Goal: Task Accomplishment & Management: Complete application form

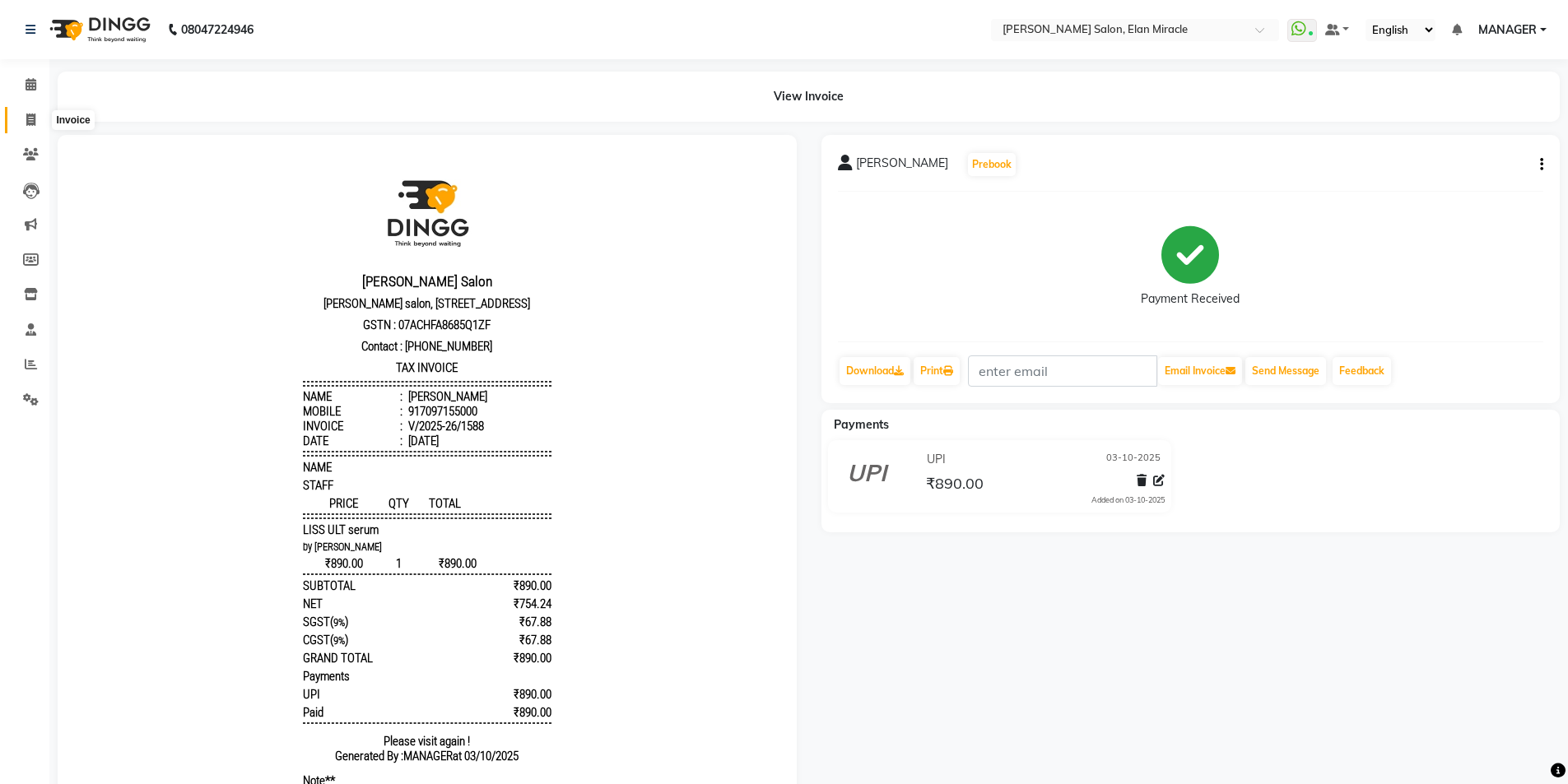
click at [23, 119] on span at bounding box center [31, 120] width 29 height 19
select select "7738"
select select "service"
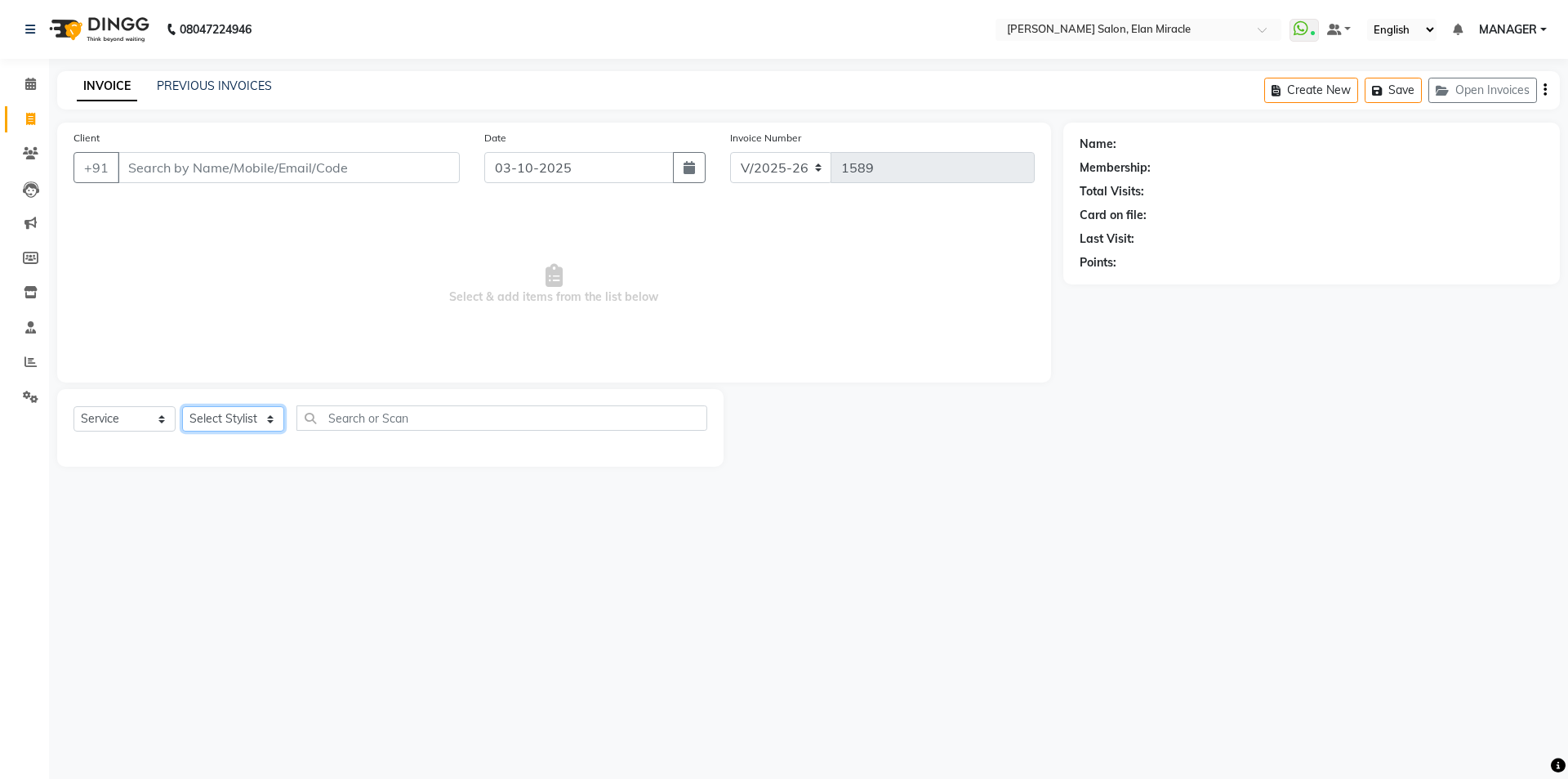
click at [239, 418] on select "Select Stylist [PERSON_NAME] ANKIT KAIF [PERSON_NAME] LUCKY MADHU MANAGER [PERS…" at bounding box center [233, 418] width 102 height 25
select select "84023"
click at [182, 406] on select "Select Stylist [PERSON_NAME] ANKIT KAIF [PERSON_NAME] LUCKY MADHU MANAGER [PERS…" at bounding box center [233, 418] width 102 height 25
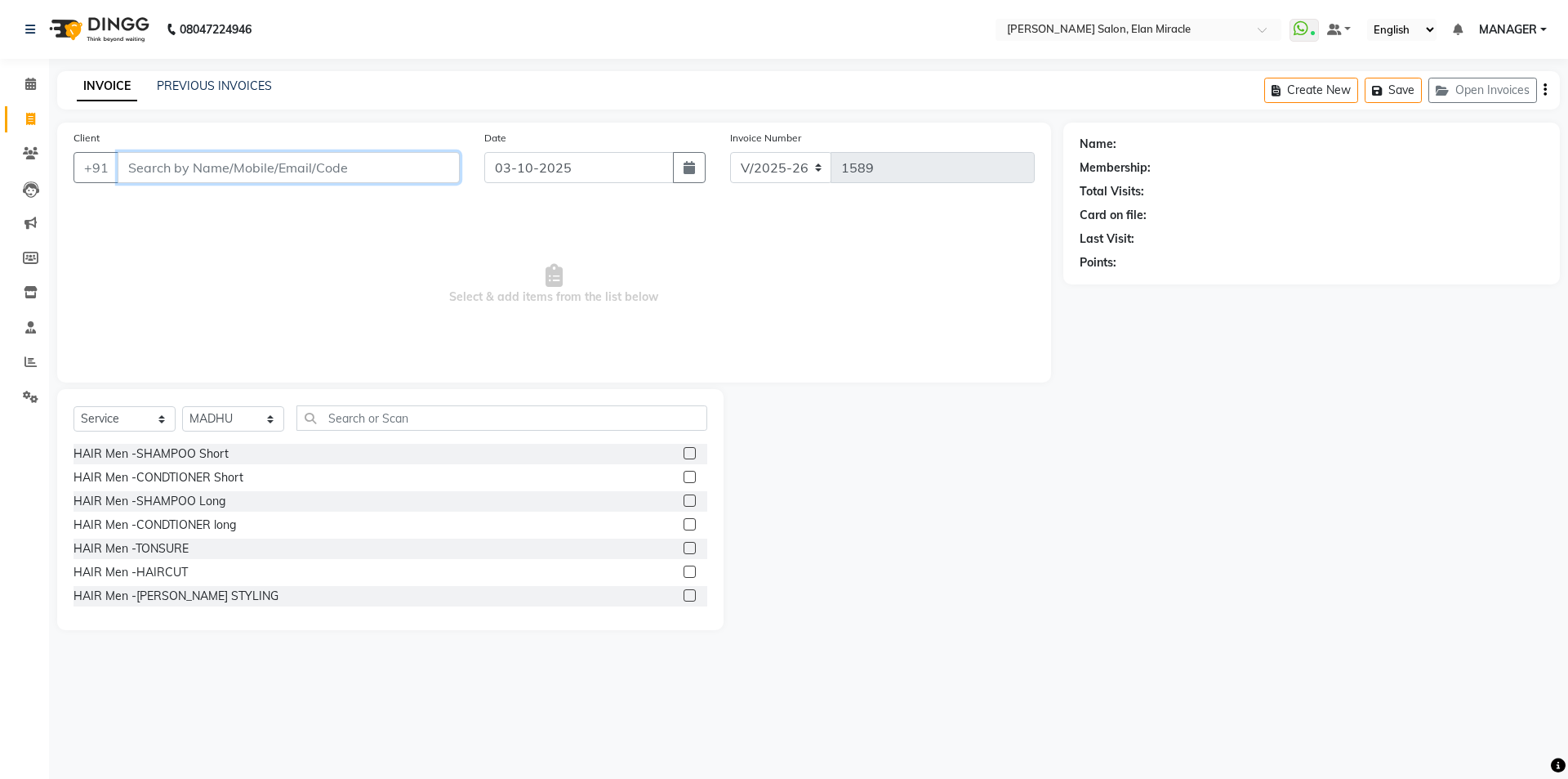
click at [335, 175] on input "Client" at bounding box center [289, 167] width 342 height 31
click at [239, 208] on ngb-highlight "97179562 34" at bounding box center [209, 205] width 85 height 17
type input "9717956234"
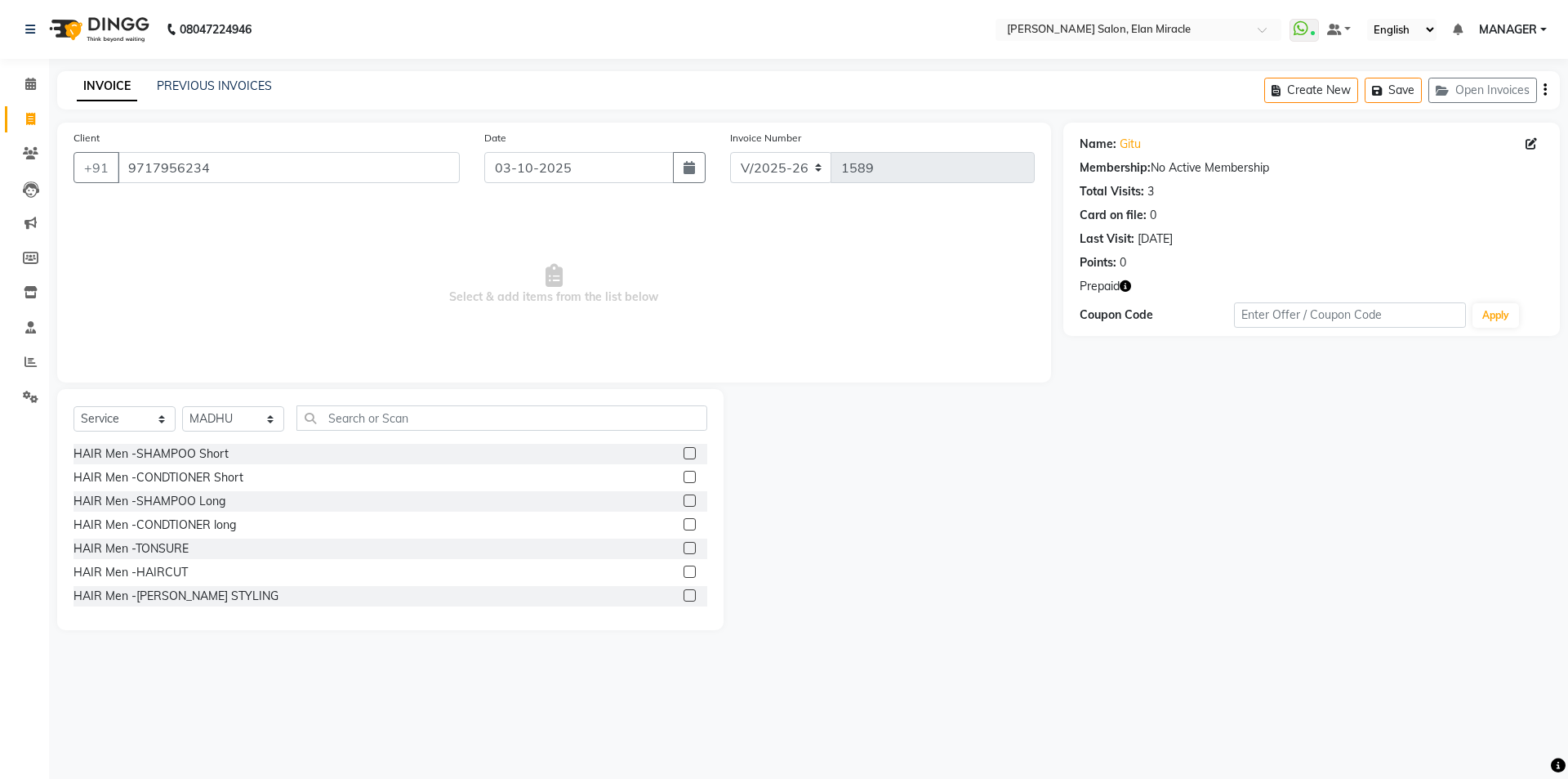
click at [1129, 289] on icon "button" at bounding box center [1126, 286] width 12 height 12
click at [427, 418] on input "text" at bounding box center [502, 417] width 411 height 25
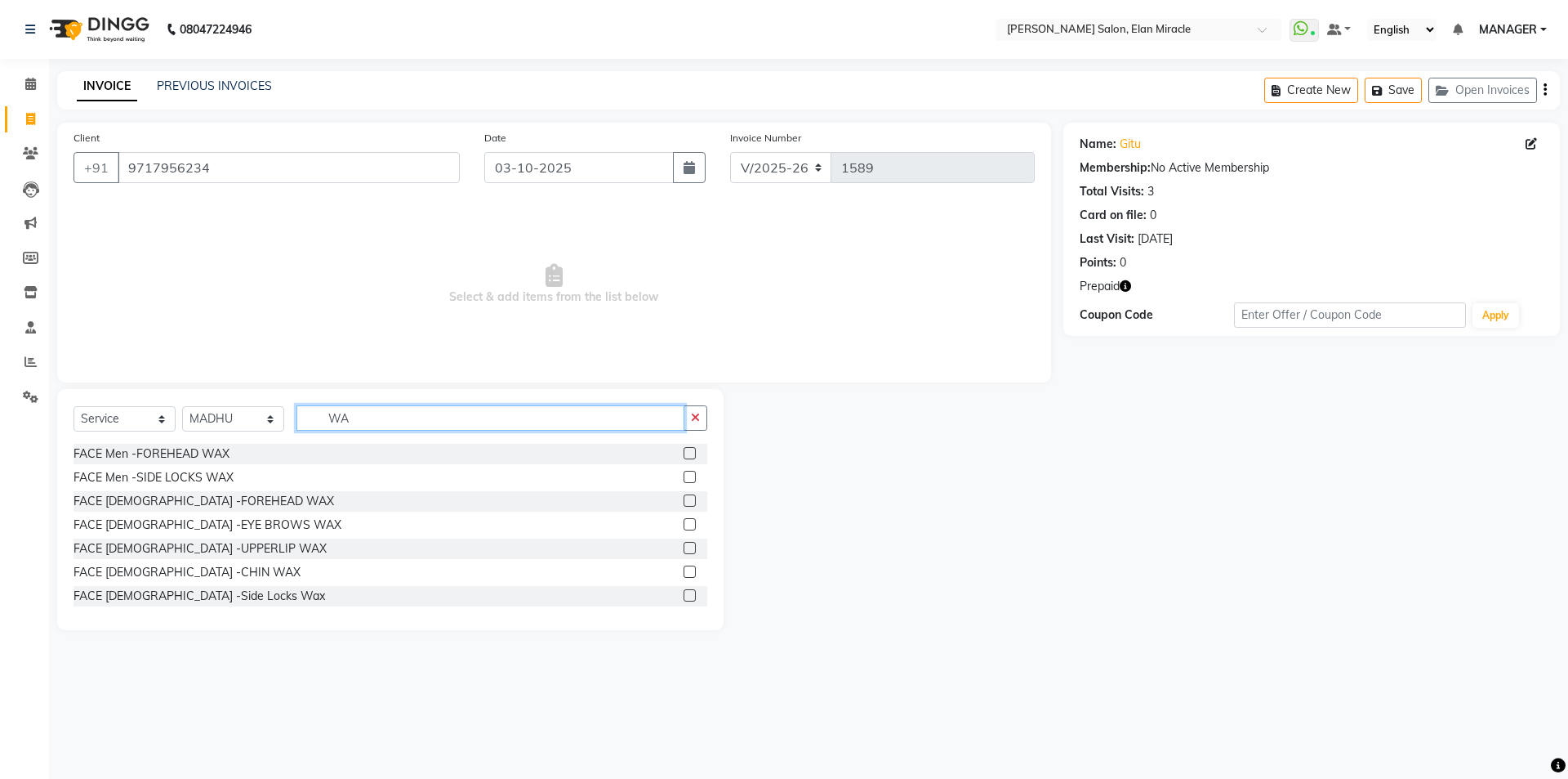
type input "W"
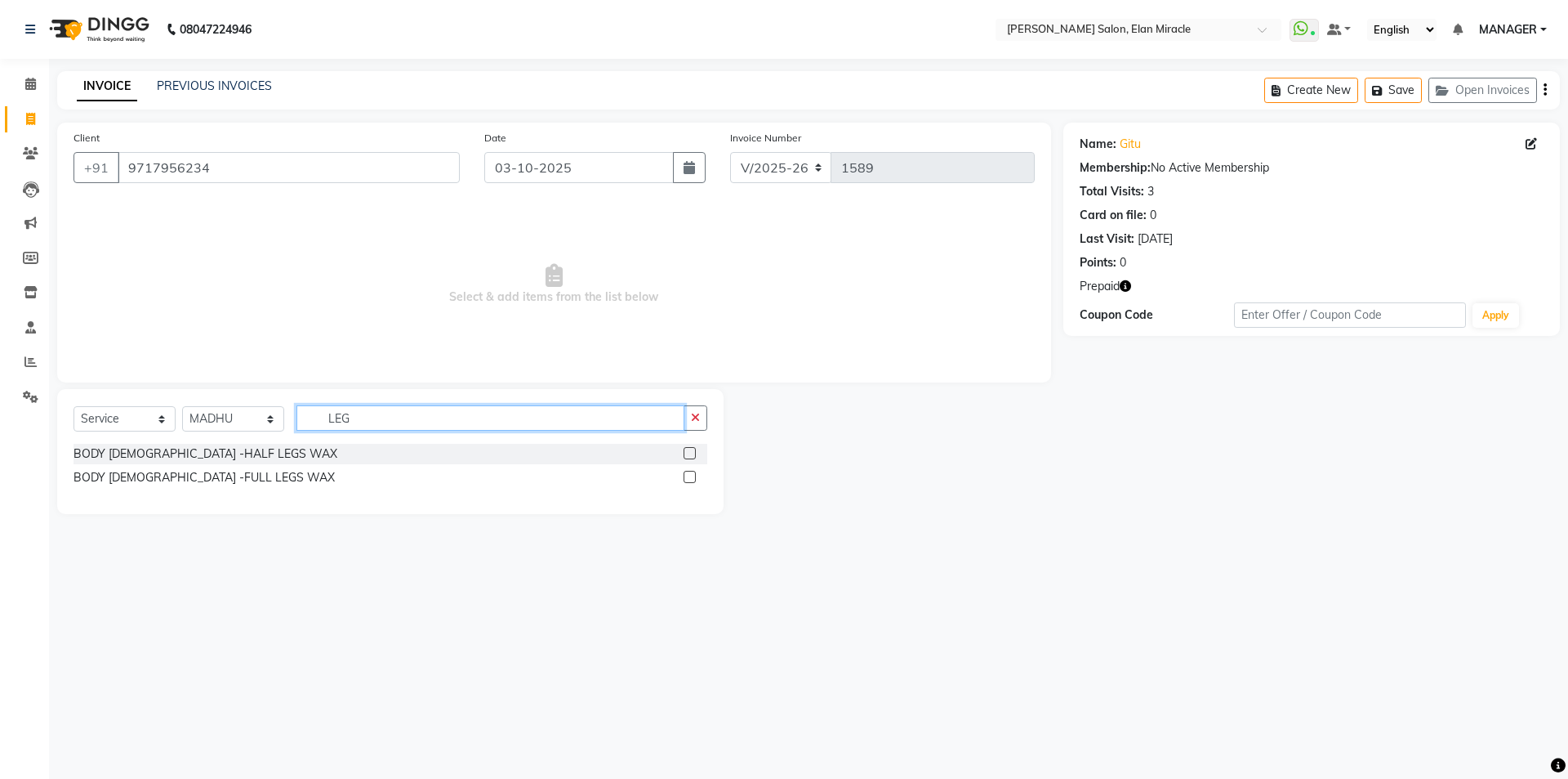
type input "LEG"
click at [691, 475] on label at bounding box center [689, 477] width 13 height 13
click at [691, 475] on input "checkbox" at bounding box center [688, 478] width 11 height 11
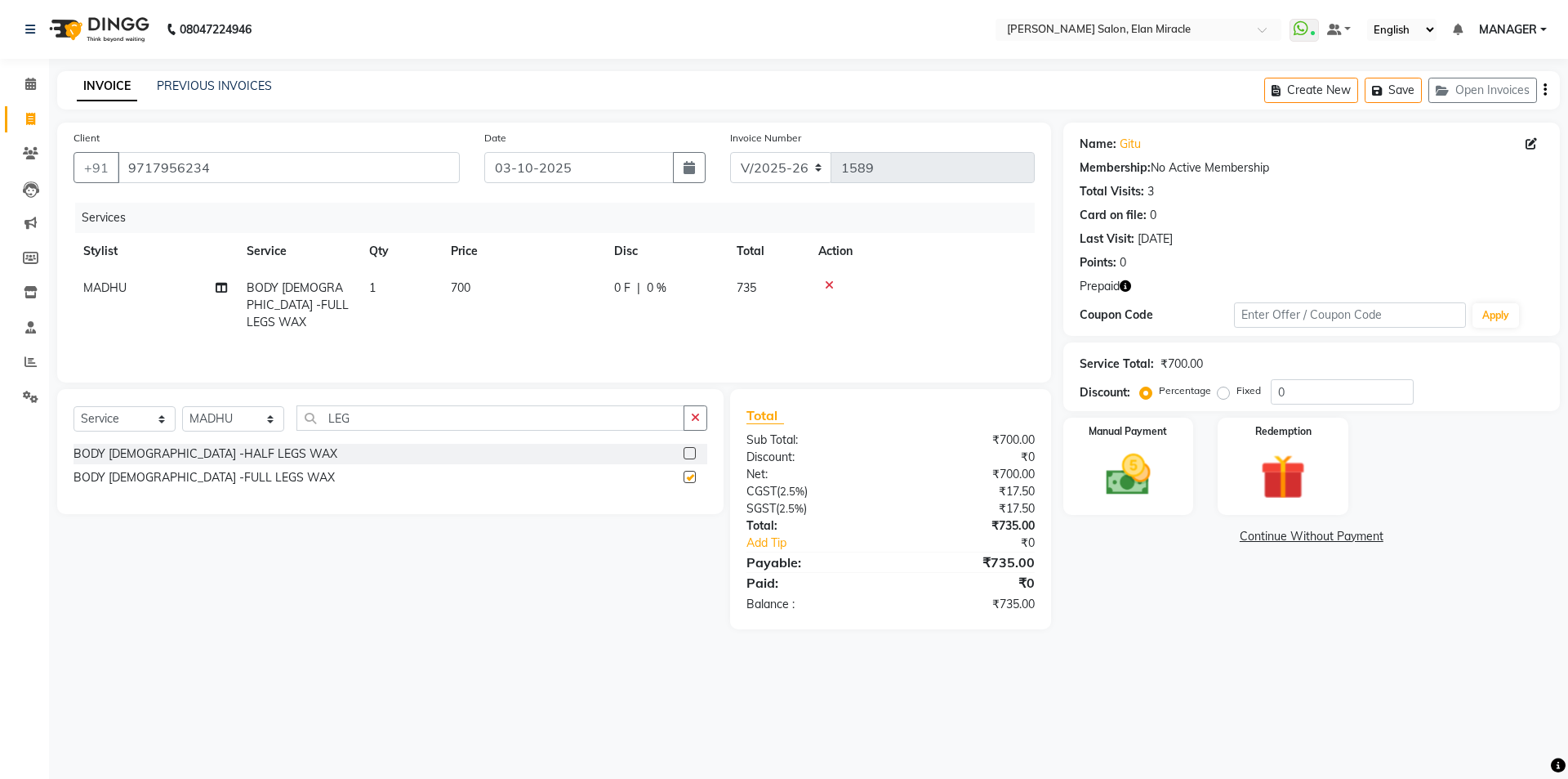
checkbox input "false"
click at [487, 289] on td "700" at bounding box center [523, 305] width 164 height 71
select select "84023"
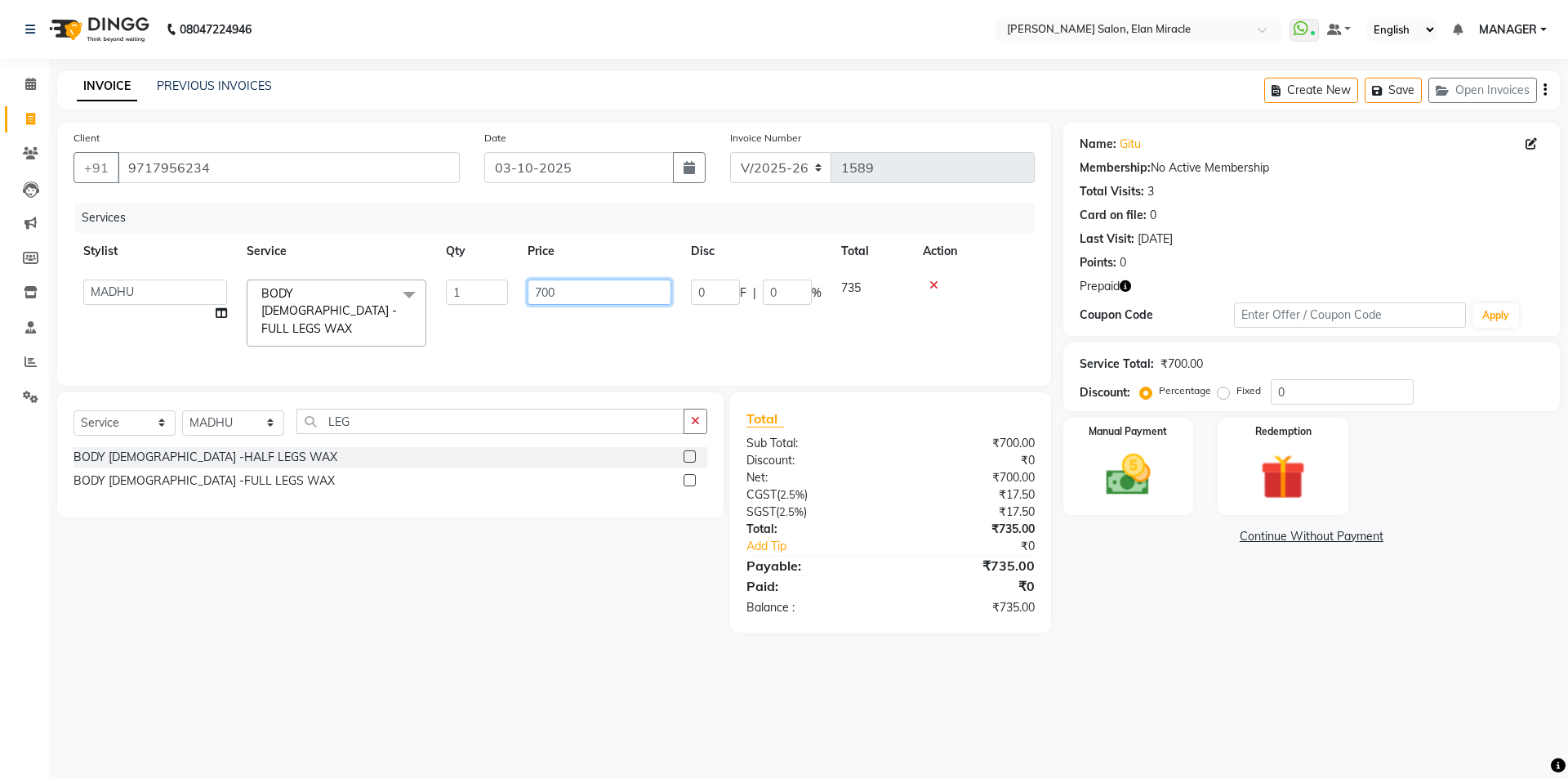
drag, startPoint x: 561, startPoint y: 296, endPoint x: 434, endPoint y: 330, distance: 131.5
click at [434, 330] on tr "[PERSON_NAME] ANKIT KAIF [PERSON_NAME] LUCKY MADHU MANAGER [PERSON_NAME] BODY […" at bounding box center [554, 313] width 961 height 87
type input "800"
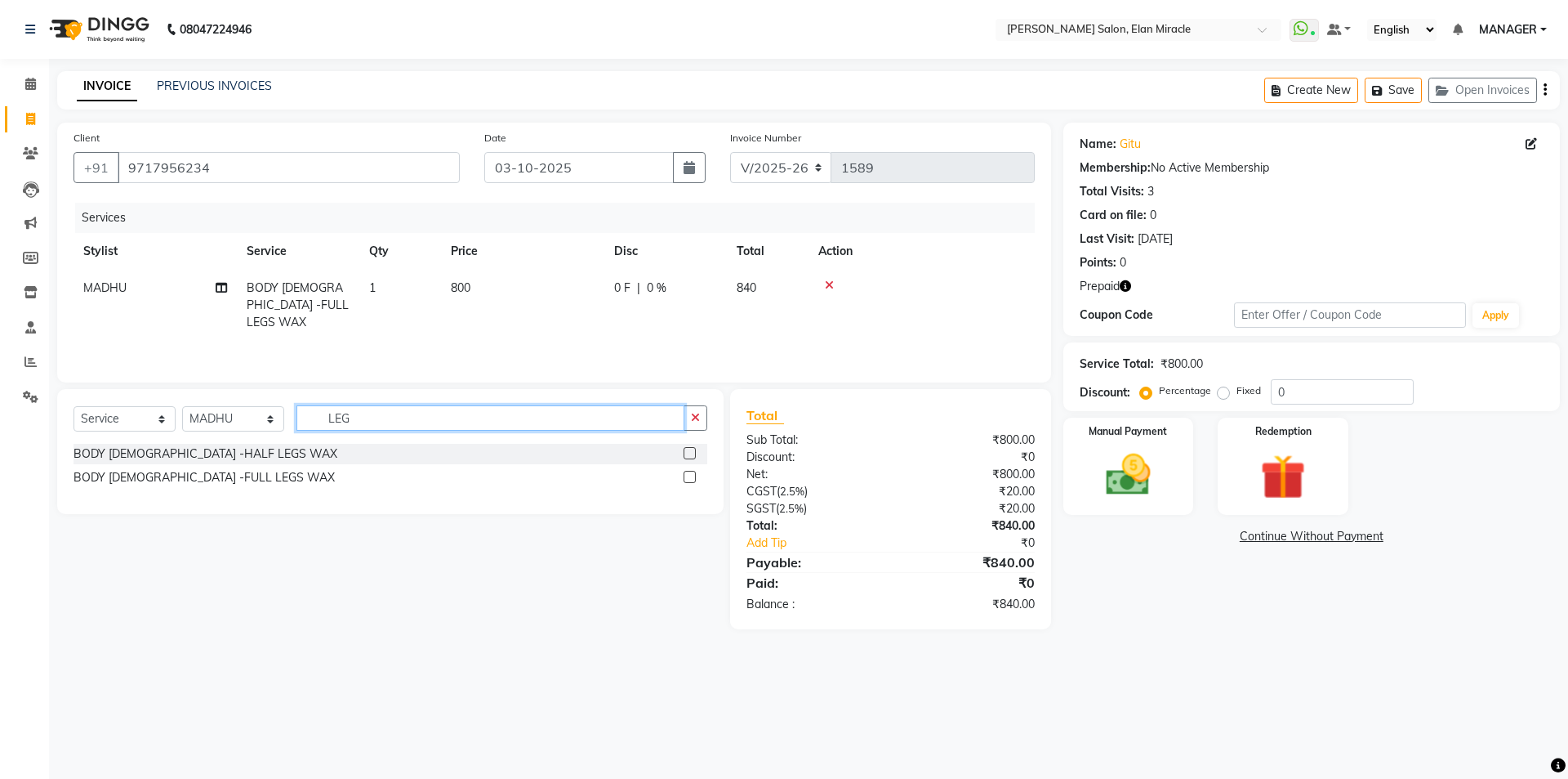
drag, startPoint x: 396, startPoint y: 417, endPoint x: 300, endPoint y: 424, distance: 96.3
click at [300, 425] on input "LEG" at bounding box center [490, 417] width 388 height 25
type input "ARM"
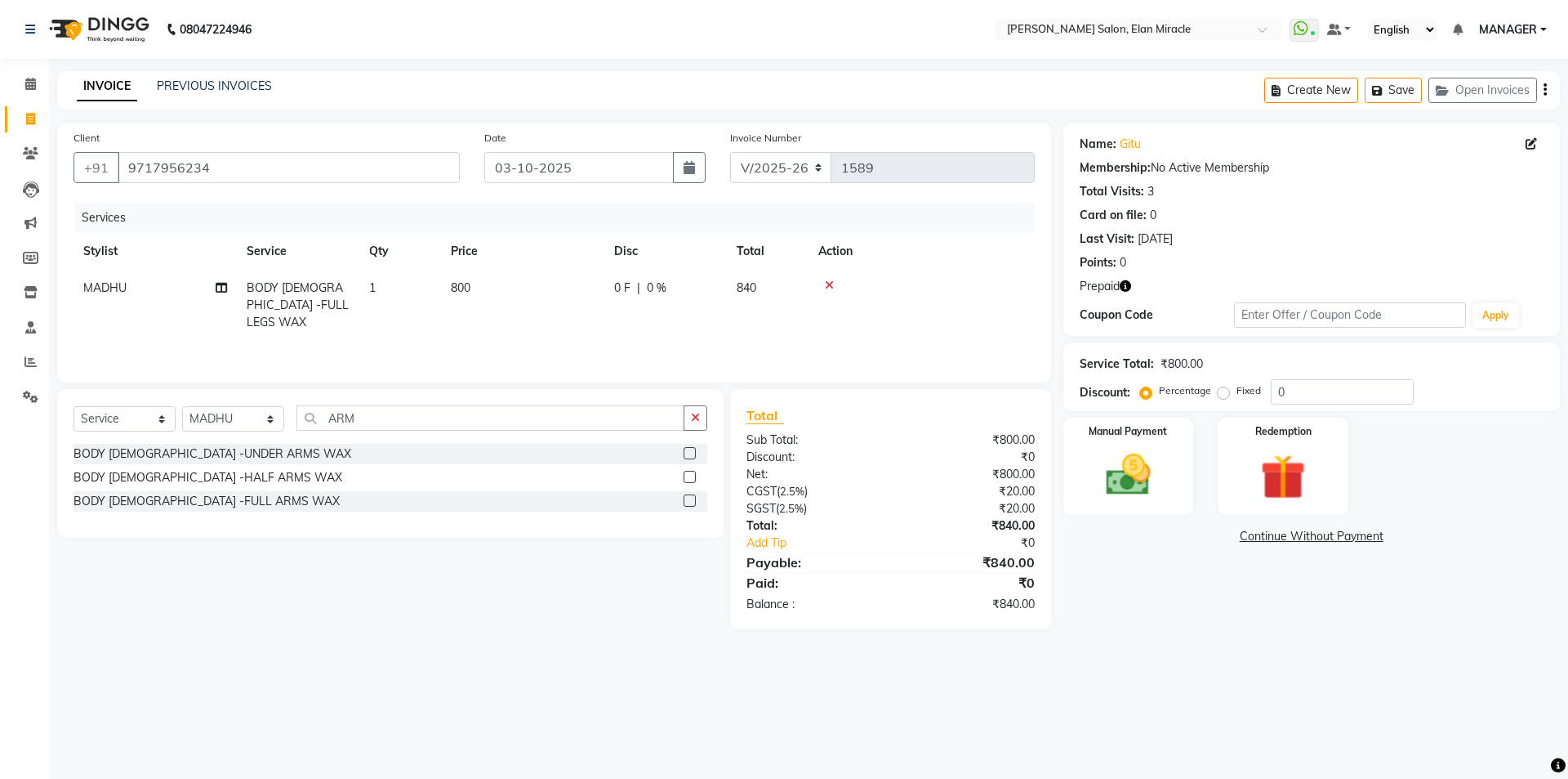
click at [685, 503] on label at bounding box center [689, 500] width 13 height 13
click at [685, 503] on input "checkbox" at bounding box center [688, 501] width 11 height 11
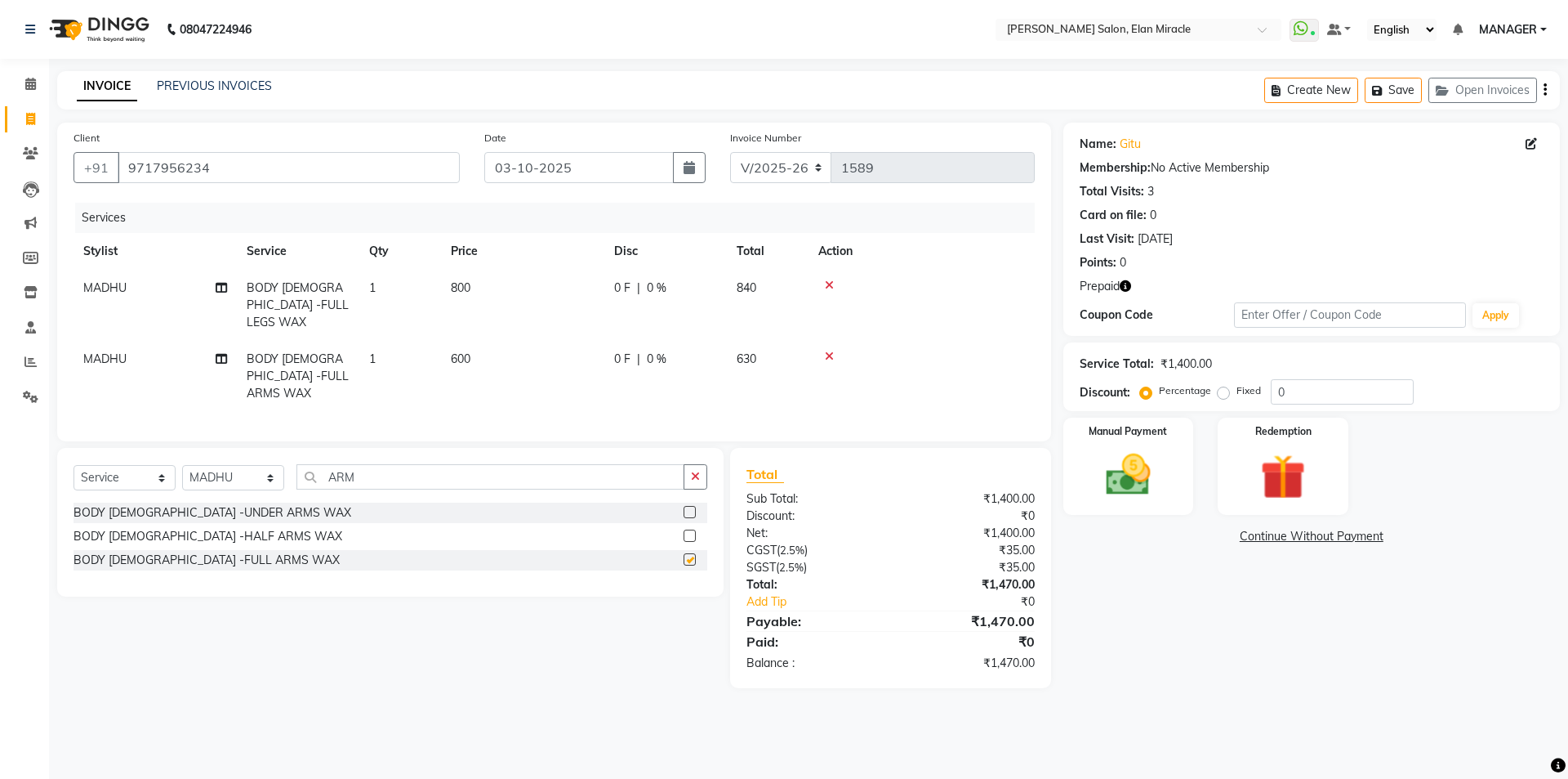
checkbox input "false"
click at [487, 344] on td "600" at bounding box center [523, 376] width 164 height 71
select select "84023"
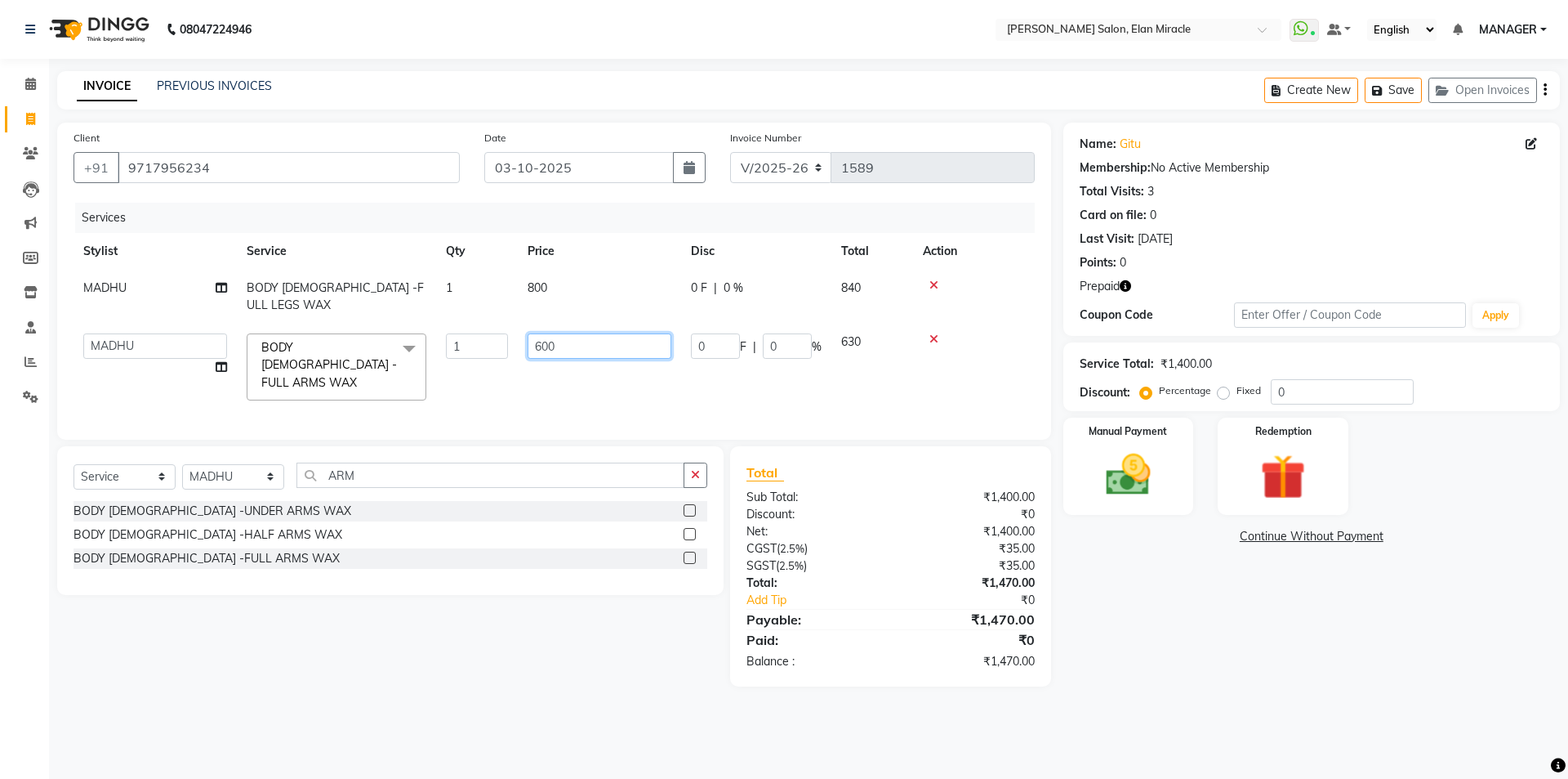
drag, startPoint x: 553, startPoint y: 331, endPoint x: 503, endPoint y: 336, distance: 50.2
click at [503, 336] on tr "[PERSON_NAME] ANKIT KAIF [PERSON_NAME] LUCKY MADHU MANAGER [PERSON_NAME] BODY […" at bounding box center [554, 367] width 961 height 87
type input "700"
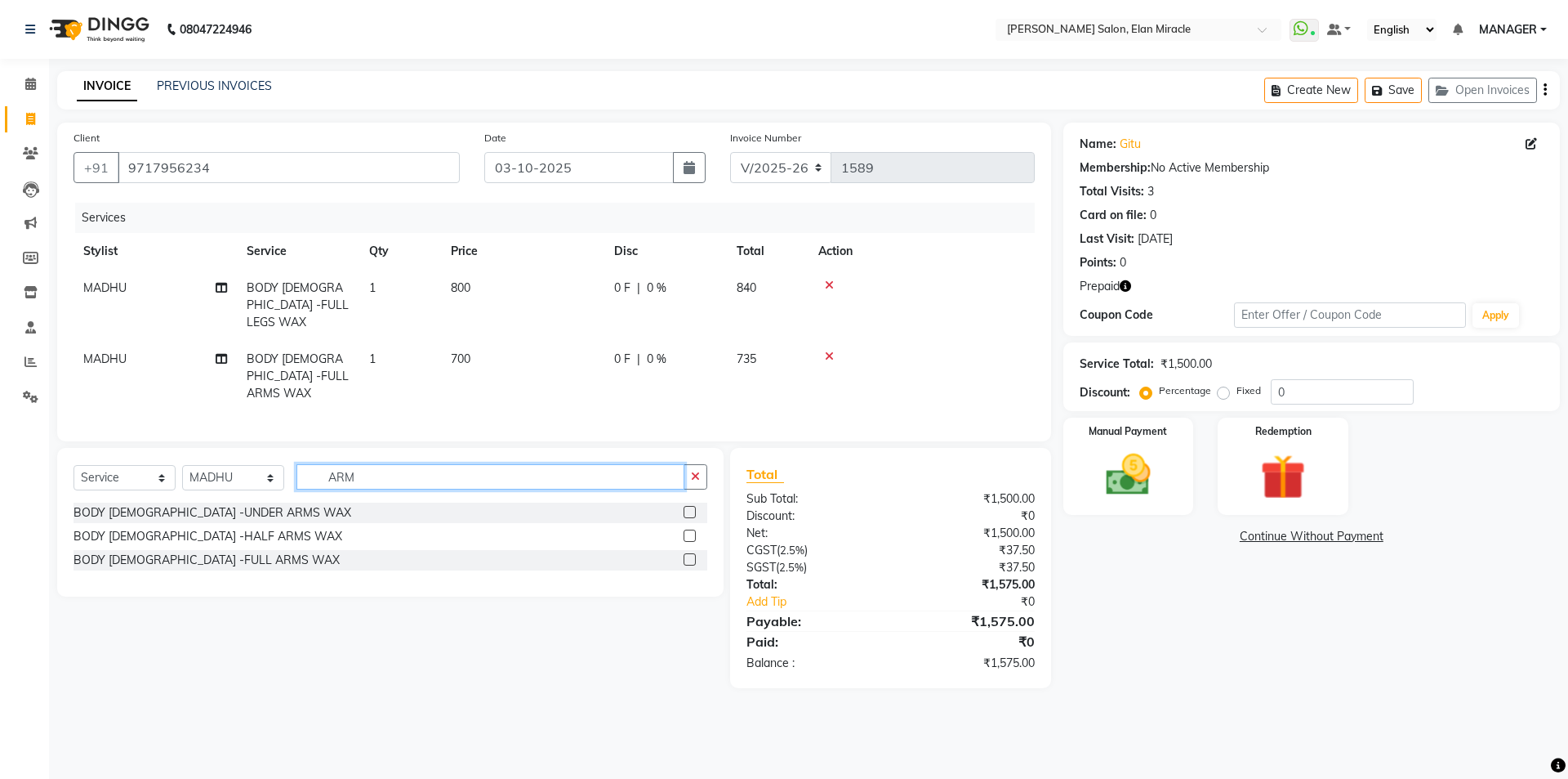
drag, startPoint x: 592, startPoint y: 453, endPoint x: 354, endPoint y: 429, distance: 239.2
click at [354, 448] on div "Select Service Product Membership Package Voucher Prepaid Gift Card Select Styl…" at bounding box center [391, 522] width 667 height 149
click at [463, 350] on td "700" at bounding box center [523, 376] width 164 height 71
select select "84023"
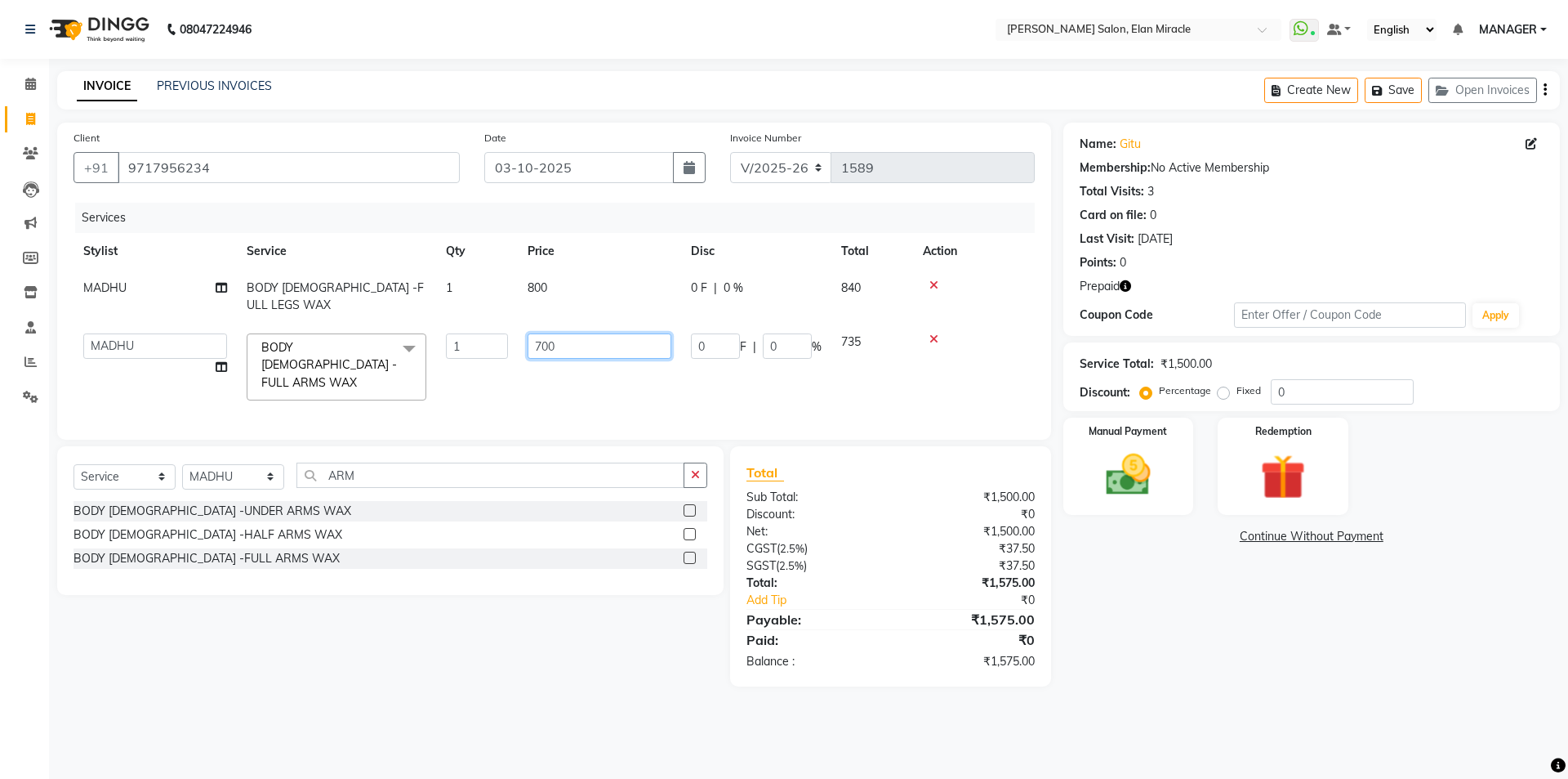
drag, startPoint x: 566, startPoint y: 331, endPoint x: 464, endPoint y: 335, distance: 102.1
click at [465, 335] on tr "[PERSON_NAME] ANKIT KAIF [PERSON_NAME] LUCKY MADHU MANAGER [PERSON_NAME] BODY […" at bounding box center [554, 367] width 961 height 87
type input "600"
click at [688, 504] on label at bounding box center [689, 510] width 13 height 13
click at [688, 506] on input "checkbox" at bounding box center [688, 511] width 11 height 11
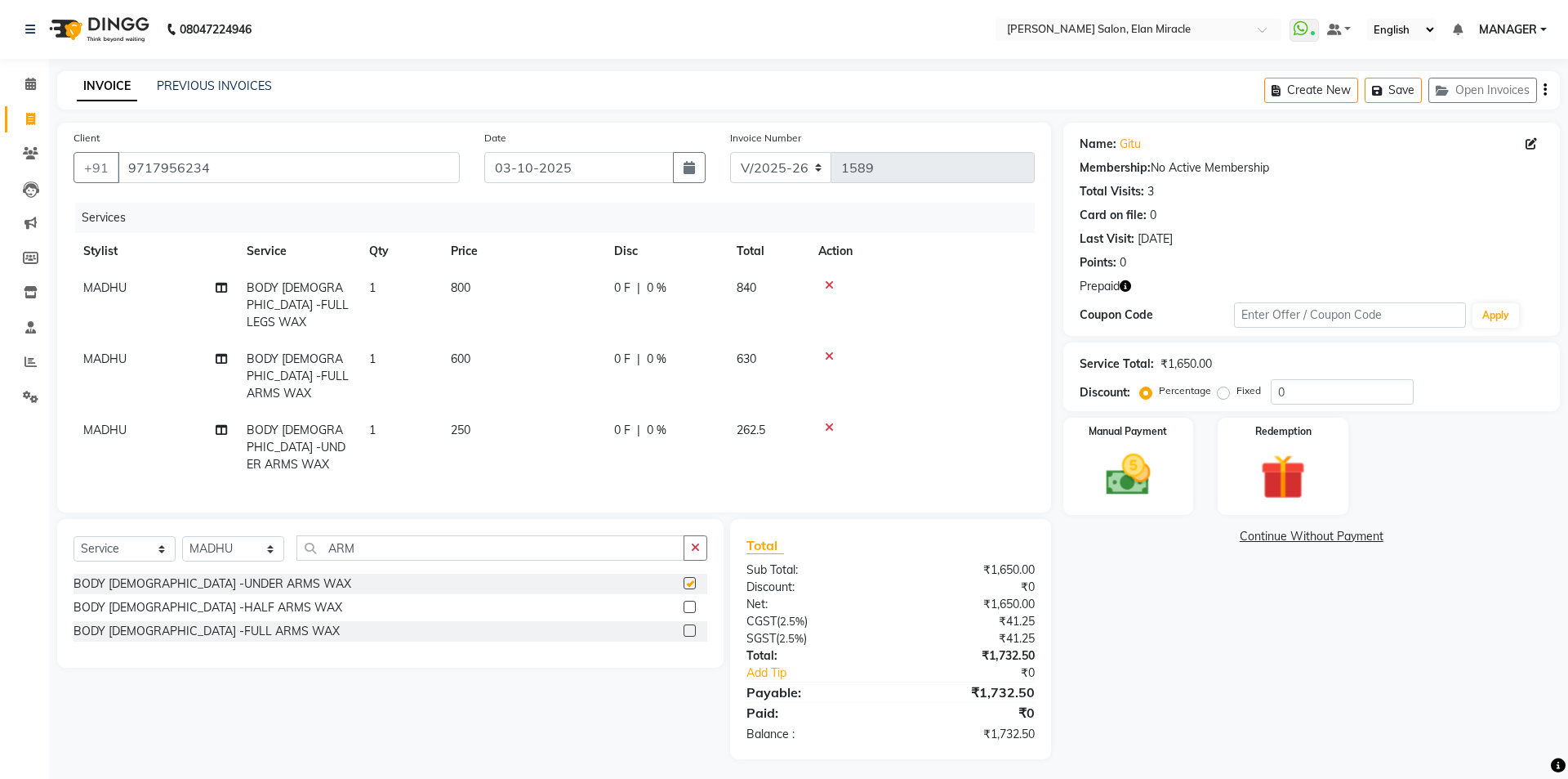
checkbox input "false"
click at [464, 422] on span "250" at bounding box center [460, 430] width 19 height 15
select select "84023"
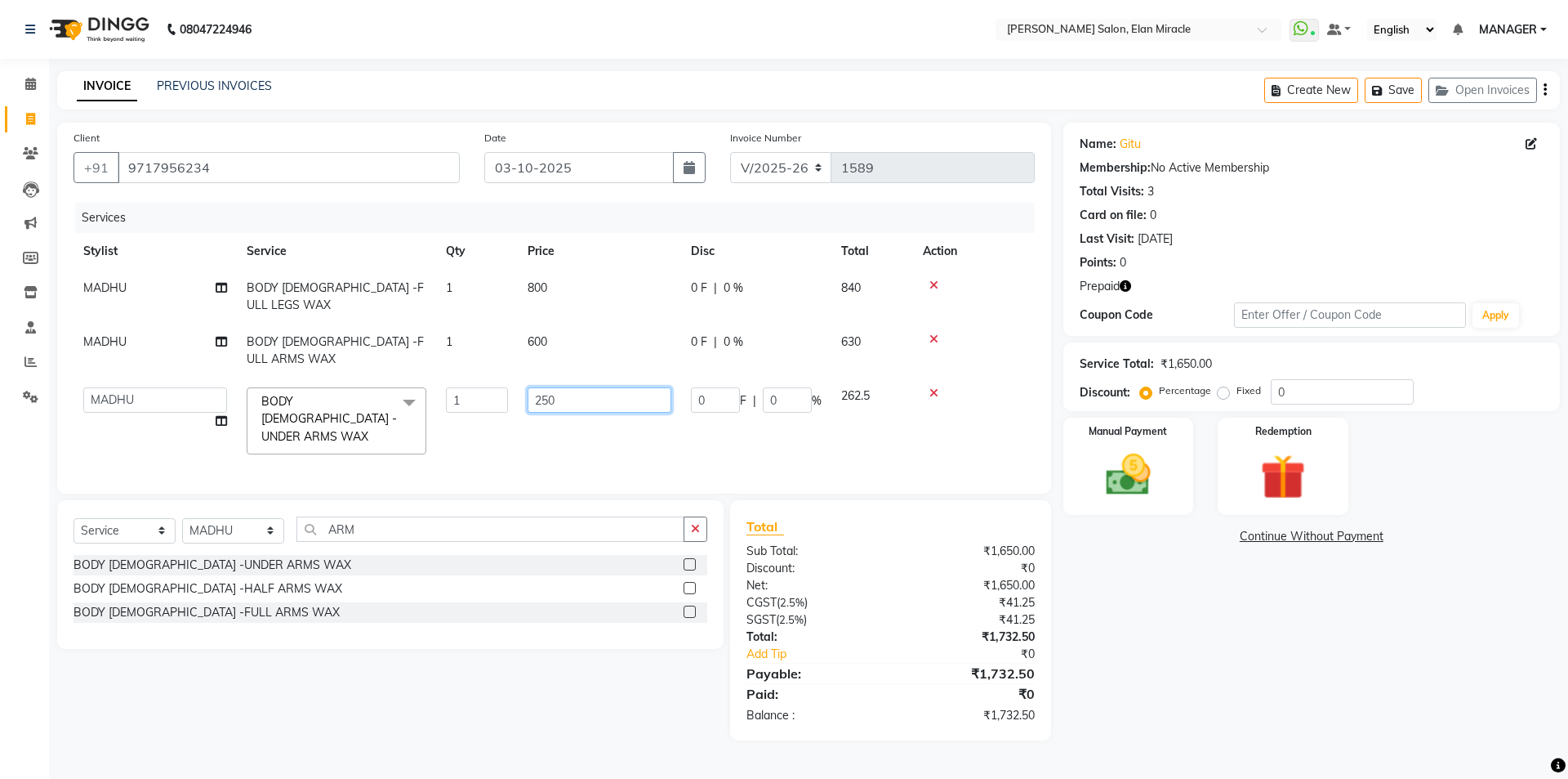
drag, startPoint x: 540, startPoint y: 364, endPoint x: 497, endPoint y: 377, distance: 44.9
click at [497, 377] on tr "[PERSON_NAME] ANKIT KAIF [PERSON_NAME] LUCKY MADHU MANAGER [PERSON_NAME] BODY […" at bounding box center [554, 421] width 961 height 87
type input "150"
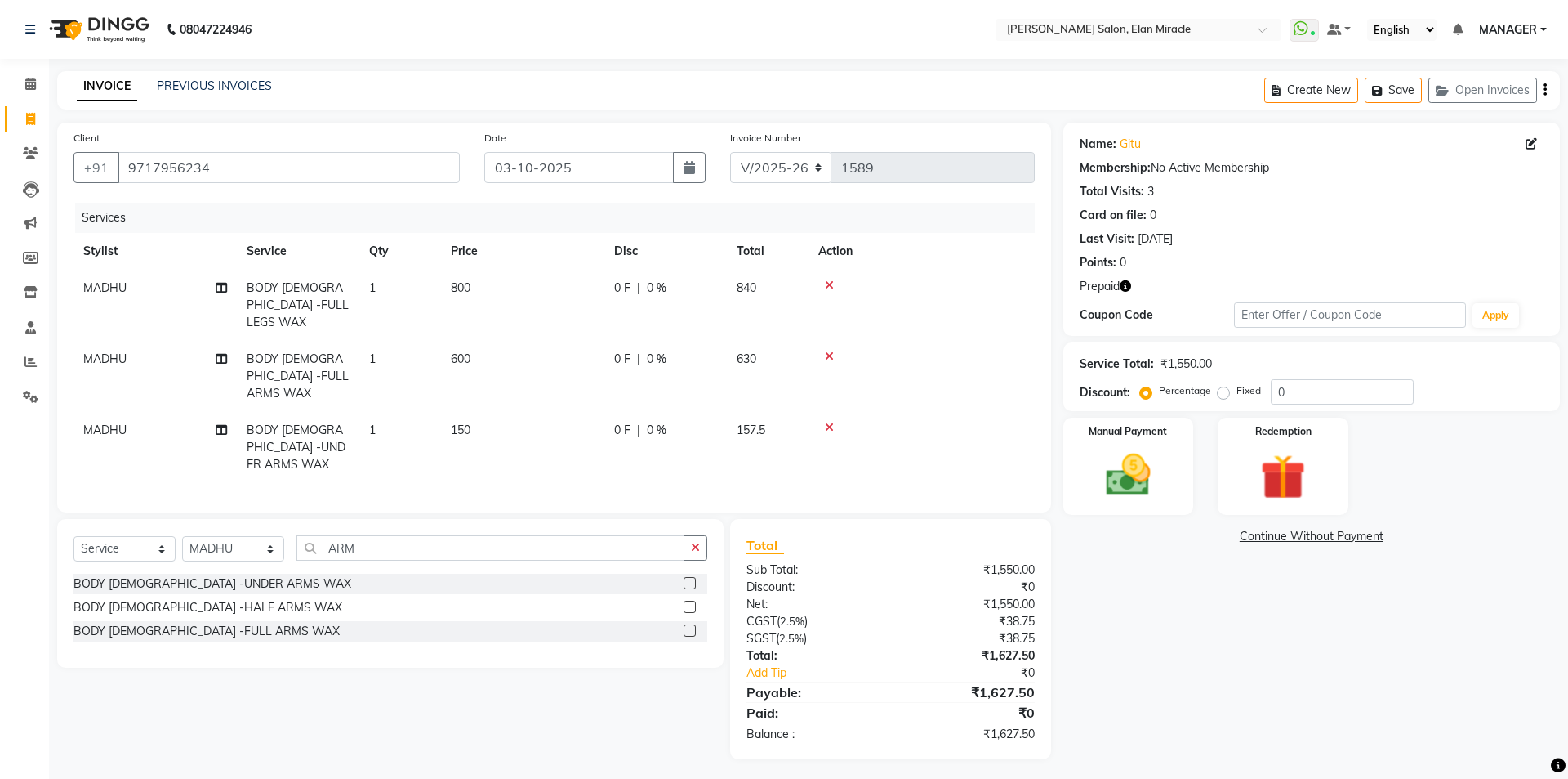
click at [568, 412] on td "150" at bounding box center [523, 447] width 164 height 71
select select "84023"
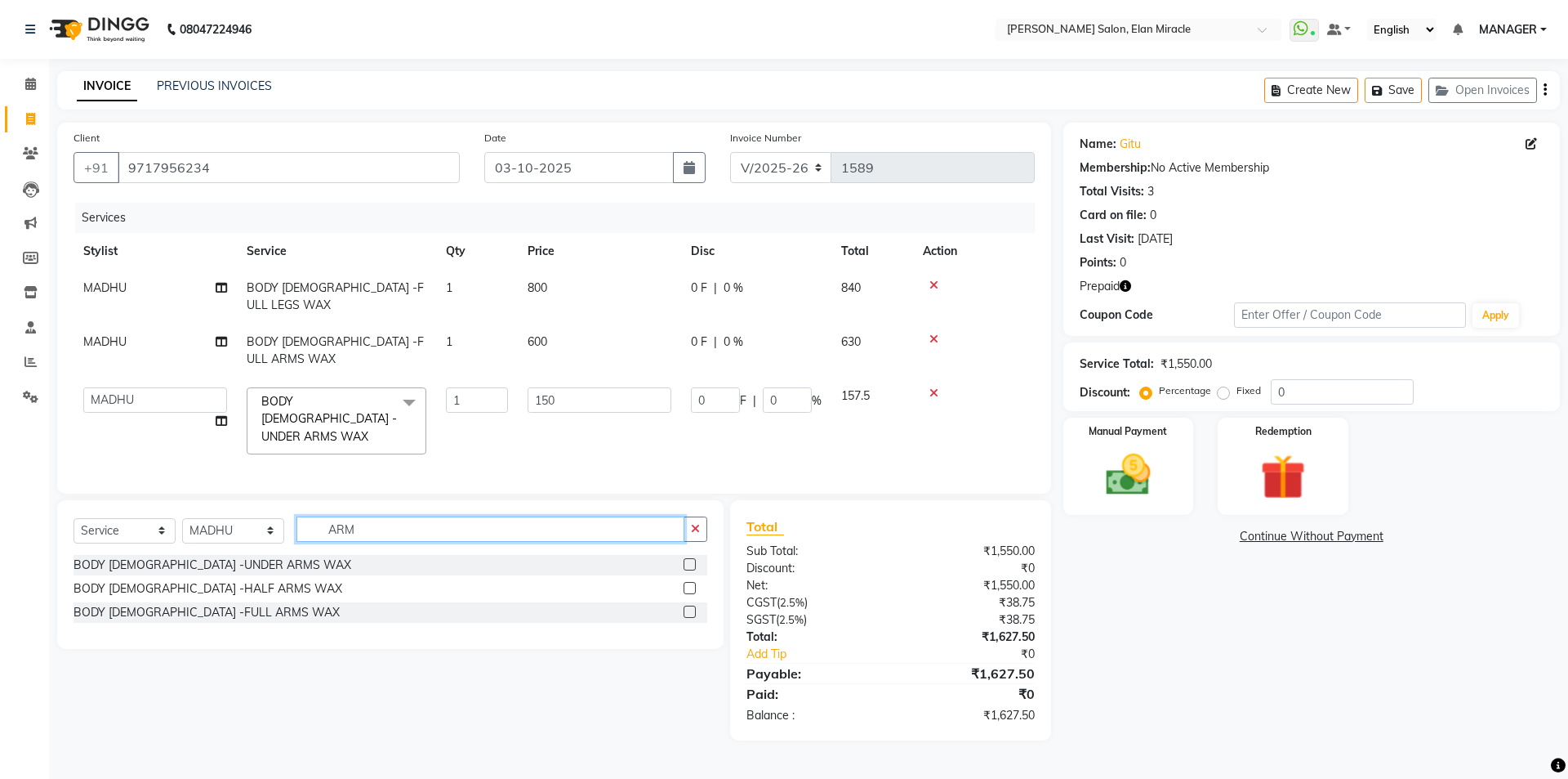
drag, startPoint x: 385, startPoint y: 481, endPoint x: 285, endPoint y: 465, distance: 101.3
click at [285, 500] on div "Select Service Product Membership Package Voucher Prepaid Gift Card Select Styl…" at bounding box center [391, 574] width 667 height 149
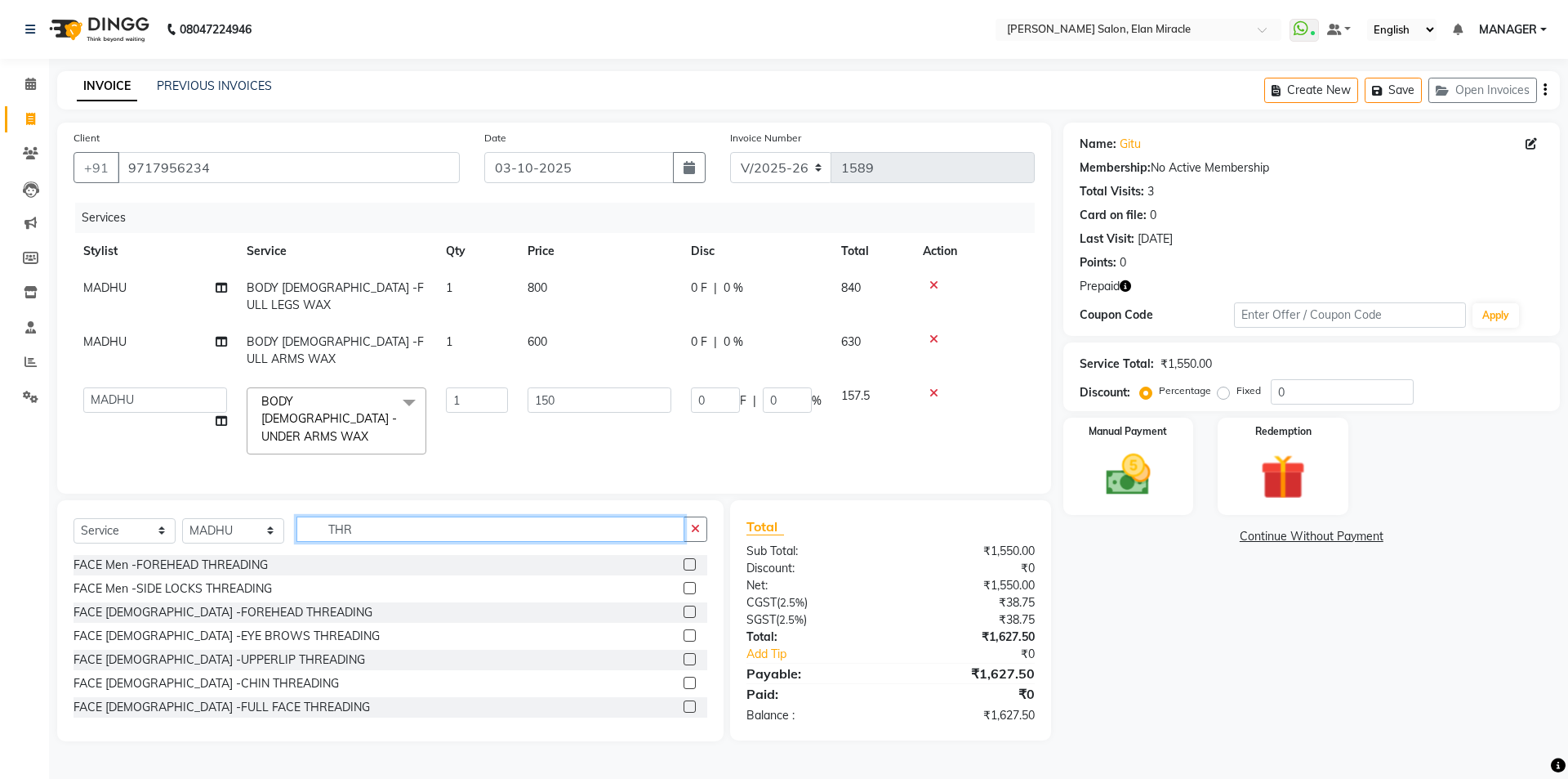
type input "THR"
click at [683, 630] on label at bounding box center [689, 635] width 13 height 13
click at [683, 631] on input "checkbox" at bounding box center [688, 636] width 11 height 11
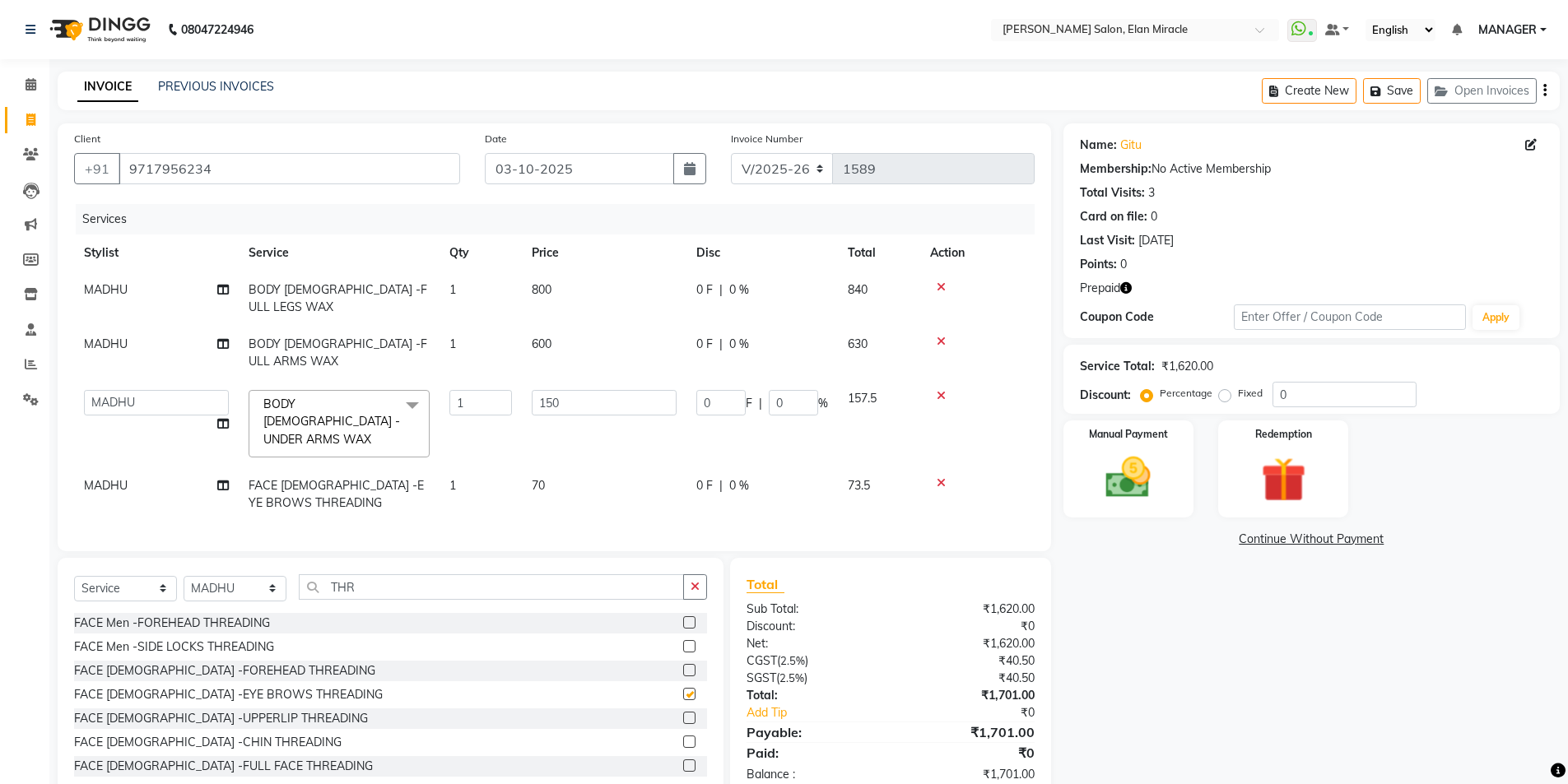
checkbox input "false"
click at [609, 466] on td "70" at bounding box center [604, 492] width 165 height 55
select select "84023"
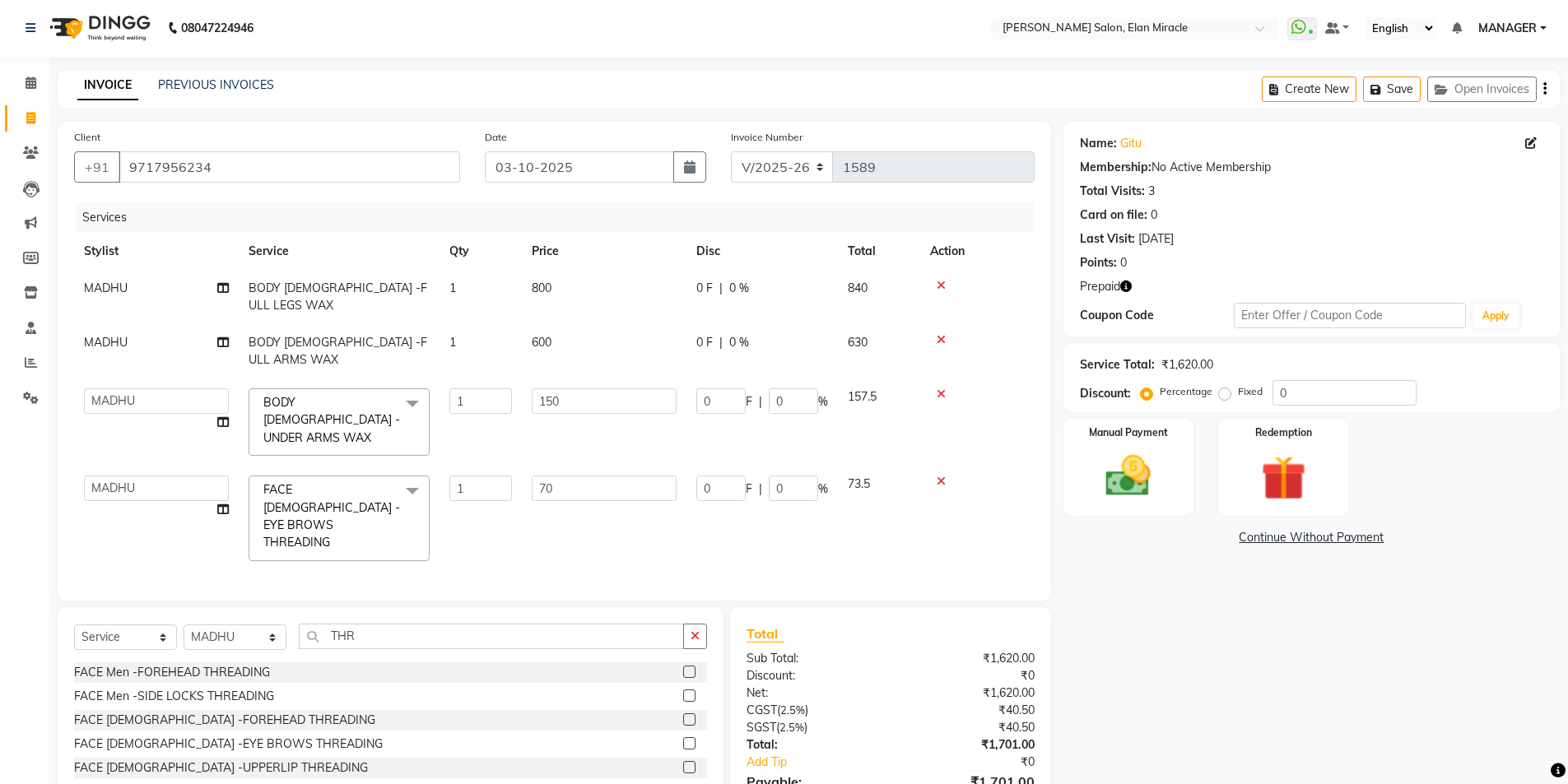
scroll to position [18, 0]
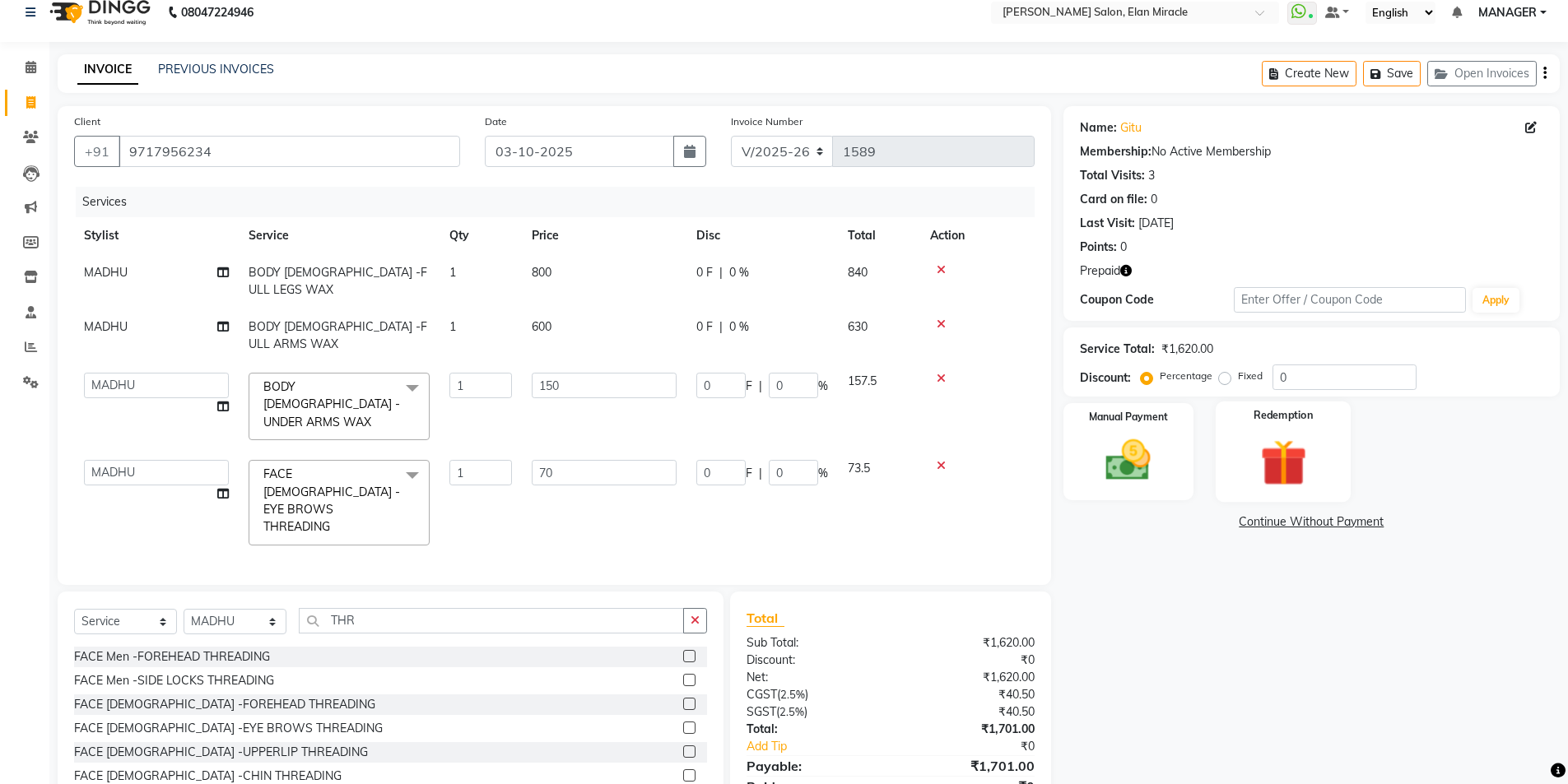
click at [1249, 460] on img at bounding box center [1283, 462] width 76 height 58
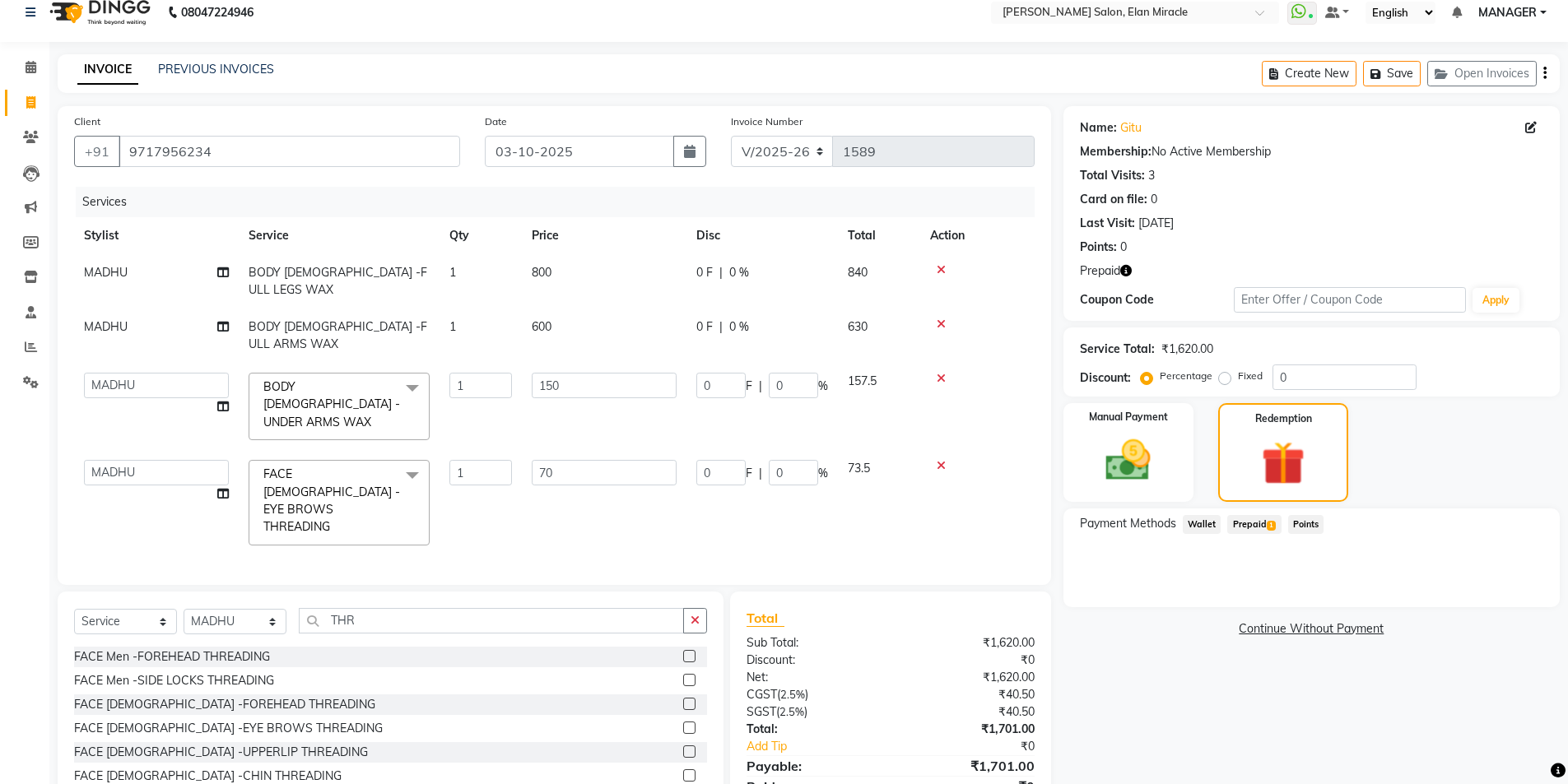
click at [1240, 523] on span "Prepaid 1" at bounding box center [1254, 524] width 54 height 19
click at [1523, 594] on button "Add" at bounding box center [1503, 590] width 60 height 28
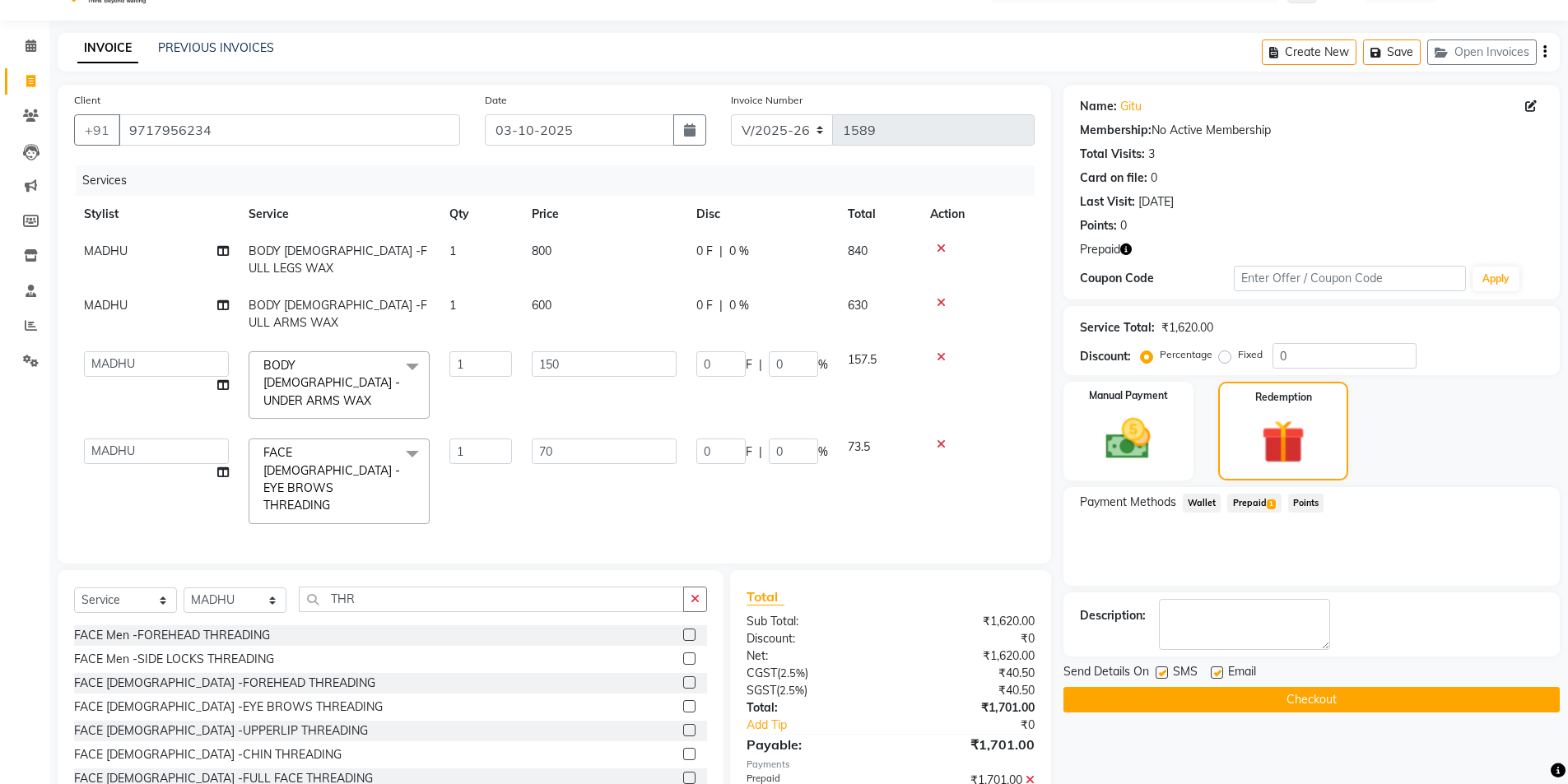
scroll to position [50, 0]
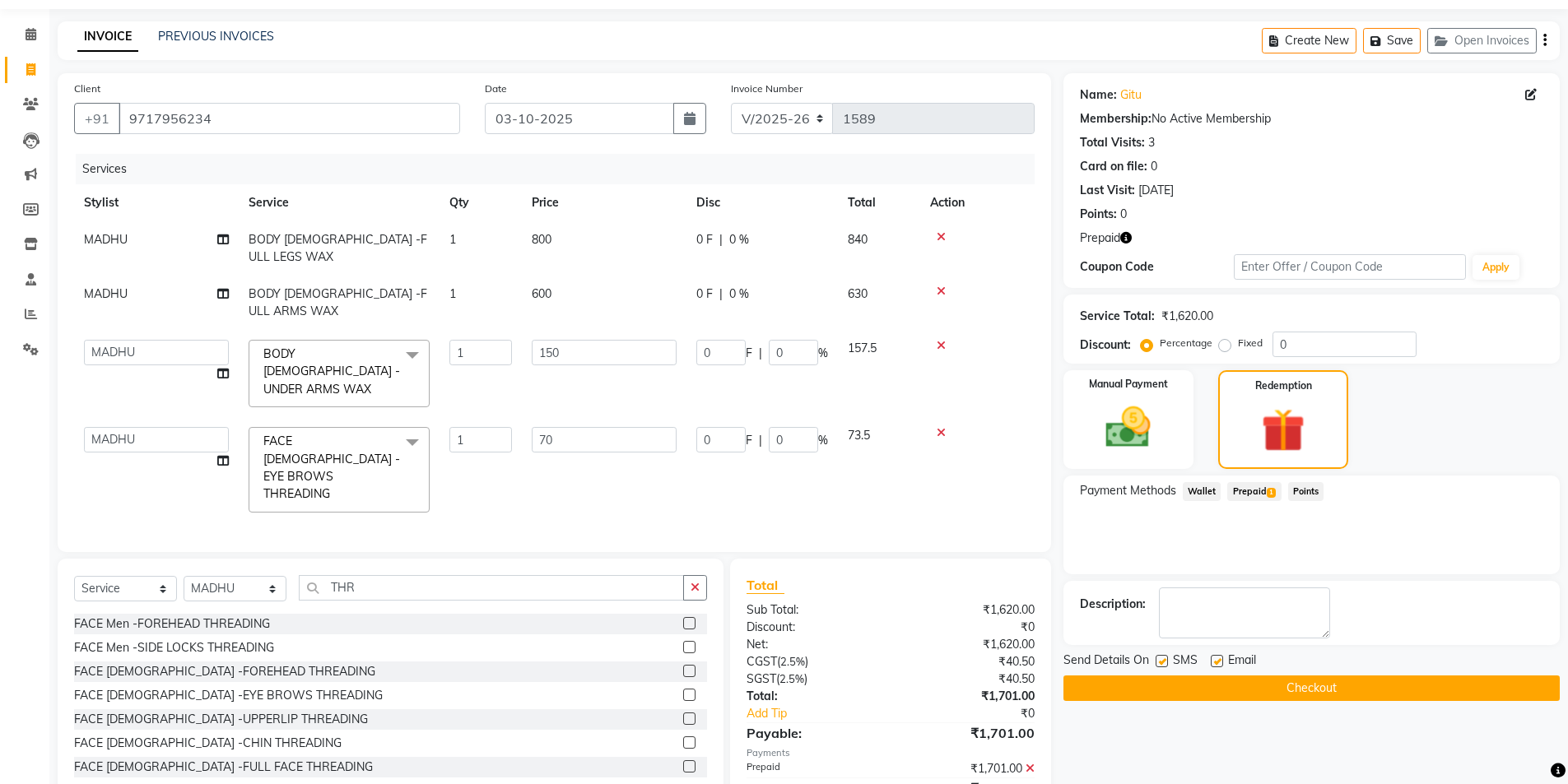
click at [1317, 689] on button "Checkout" at bounding box center [1312, 688] width 496 height 25
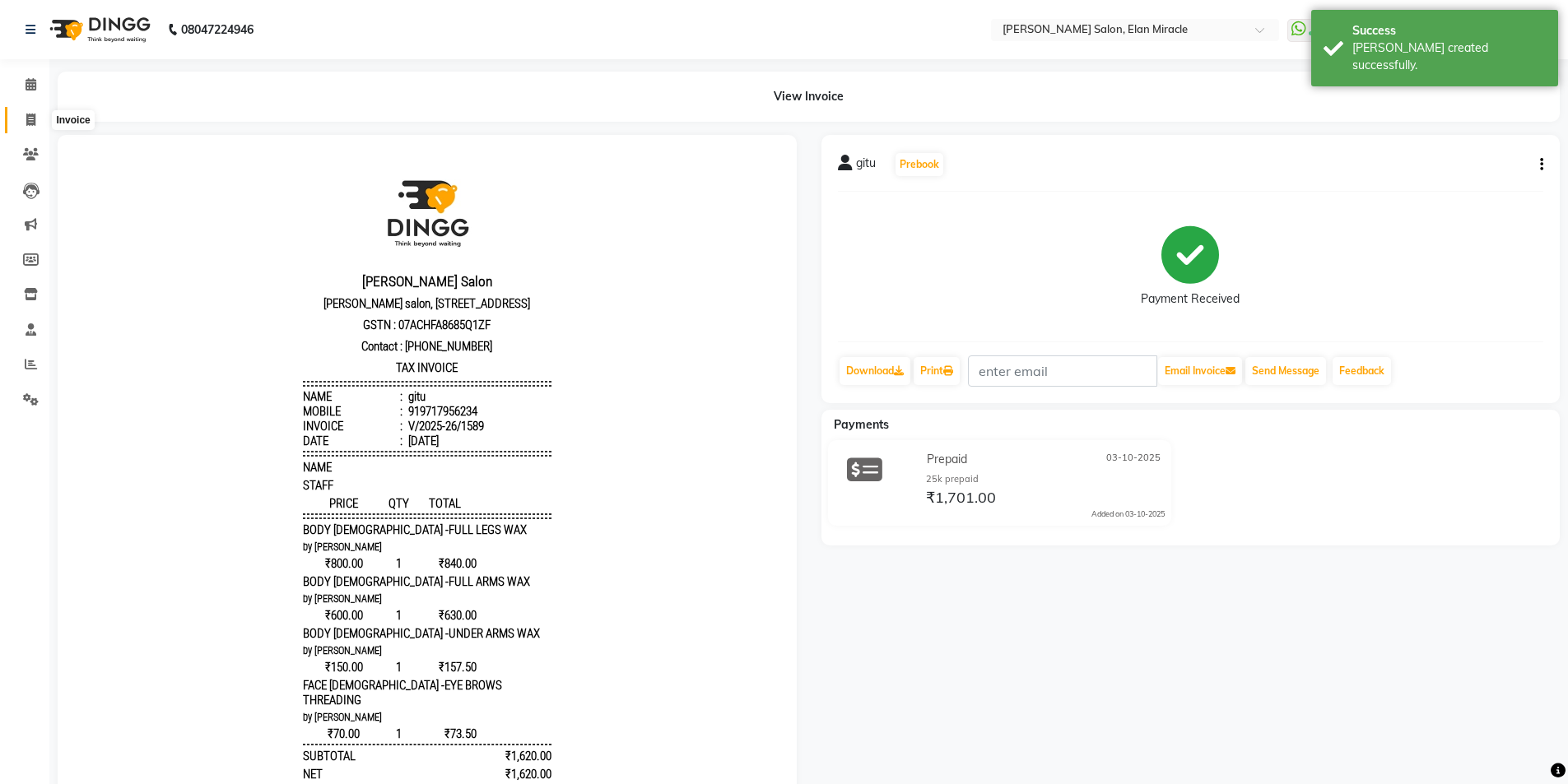
click at [23, 120] on span at bounding box center [31, 120] width 29 height 19
select select "service"
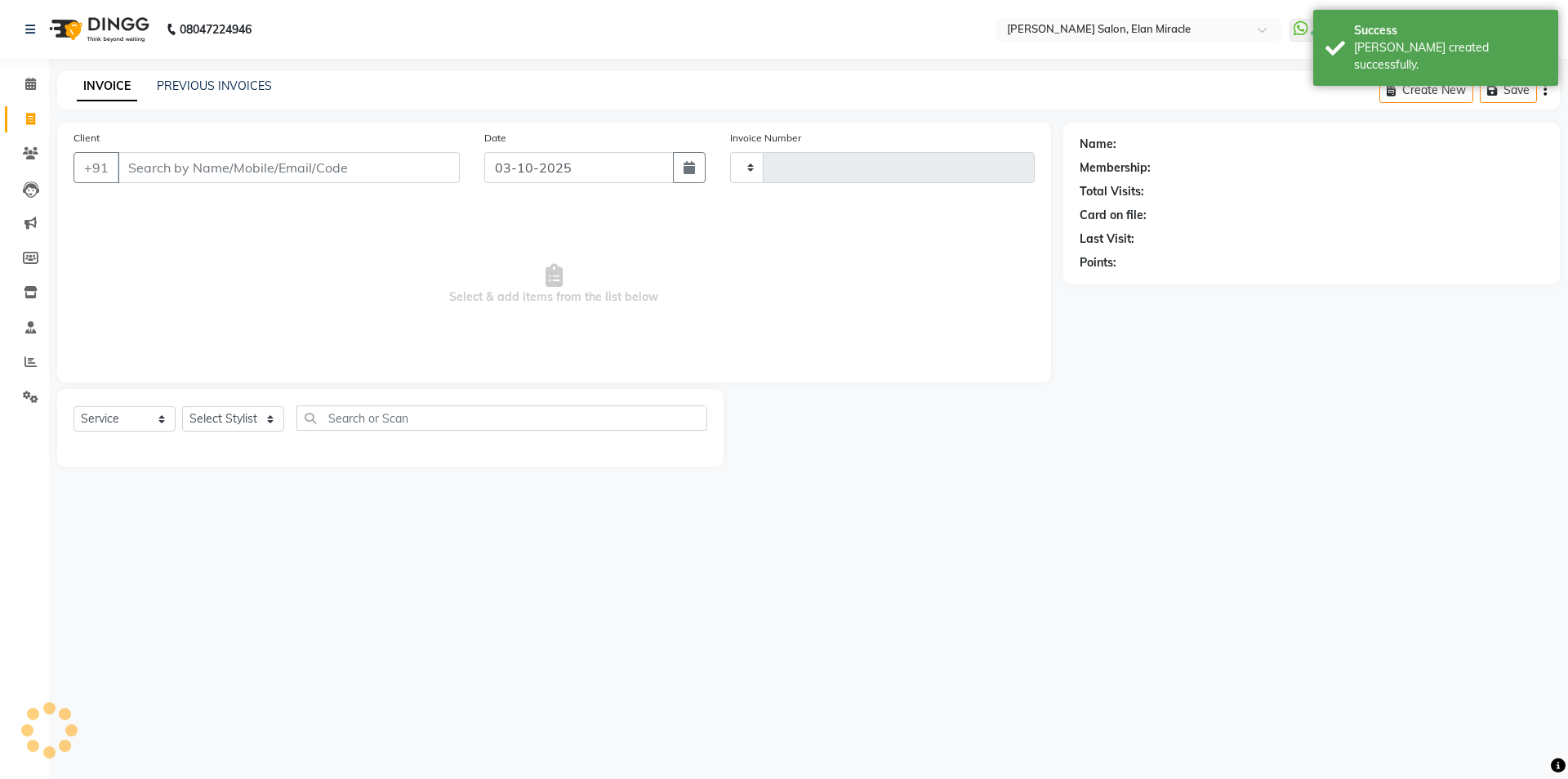
type input "1590"
select select "7738"
click at [240, 423] on select "Select Stylist [PERSON_NAME] ANKIT KAIF [PERSON_NAME] LUCKY MADHU MANAGER [PERS…" at bounding box center [233, 418] width 102 height 25
select select "81685"
click at [182, 406] on select "Select Stylist [PERSON_NAME] ANKIT KAIF [PERSON_NAME] LUCKY MADHU MANAGER [PERS…" at bounding box center [233, 418] width 102 height 25
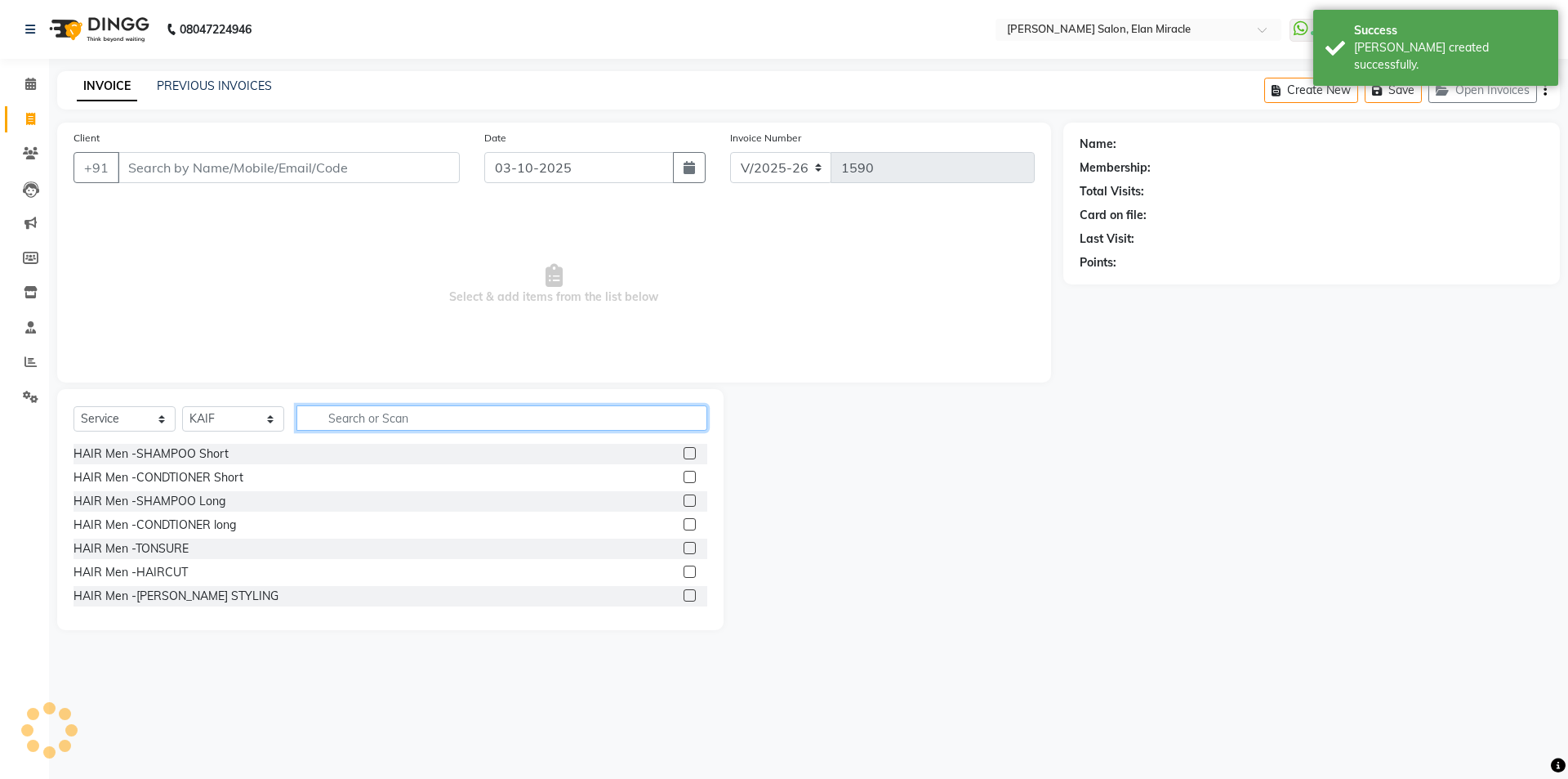
click at [391, 417] on input "text" at bounding box center [502, 417] width 411 height 25
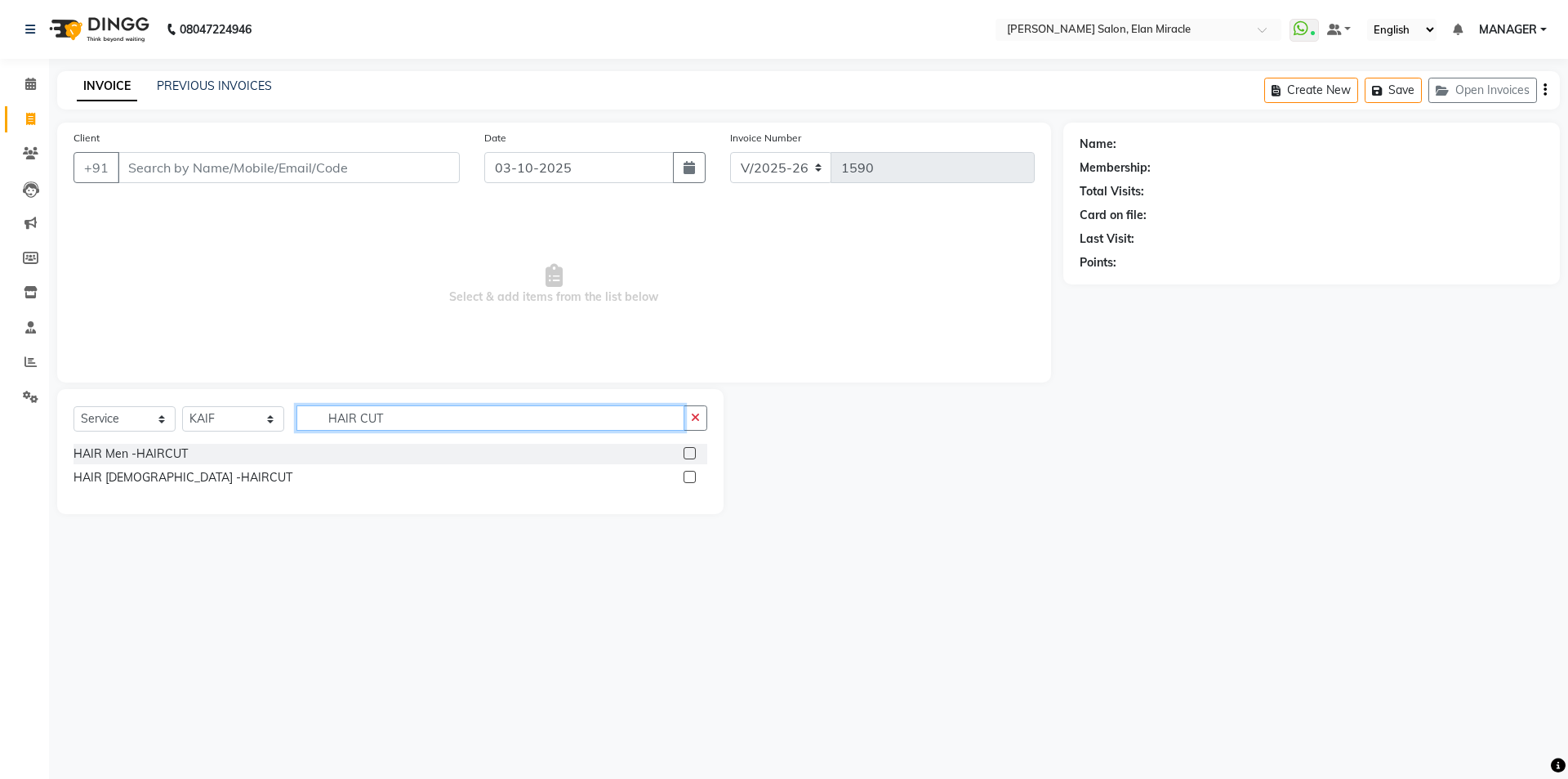
type input "HAIR CUT"
click at [693, 458] on div at bounding box center [688, 455] width 11 height 18
click at [689, 453] on label at bounding box center [689, 453] width 13 height 13
click at [689, 453] on input "checkbox" at bounding box center [688, 453] width 11 height 11
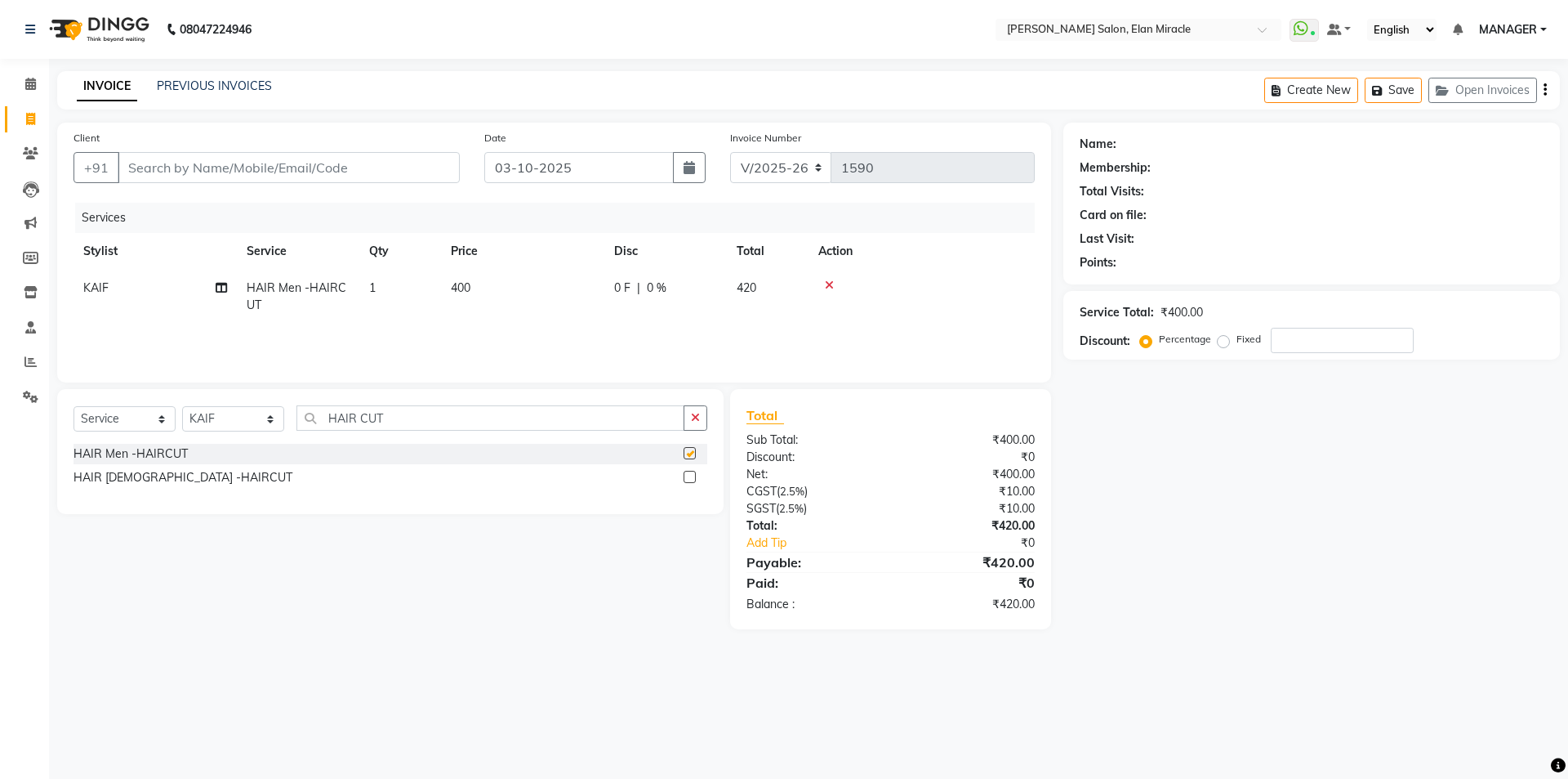
checkbox input "false"
drag, startPoint x: 402, startPoint y: 407, endPoint x: 256, endPoint y: 417, distance: 146.3
click at [256, 417] on div "Select Service Product Membership Package Voucher Prepaid Gift Card Select Styl…" at bounding box center [391, 424] width 634 height 38
type input "BEA"
click at [688, 452] on label at bounding box center [689, 453] width 13 height 13
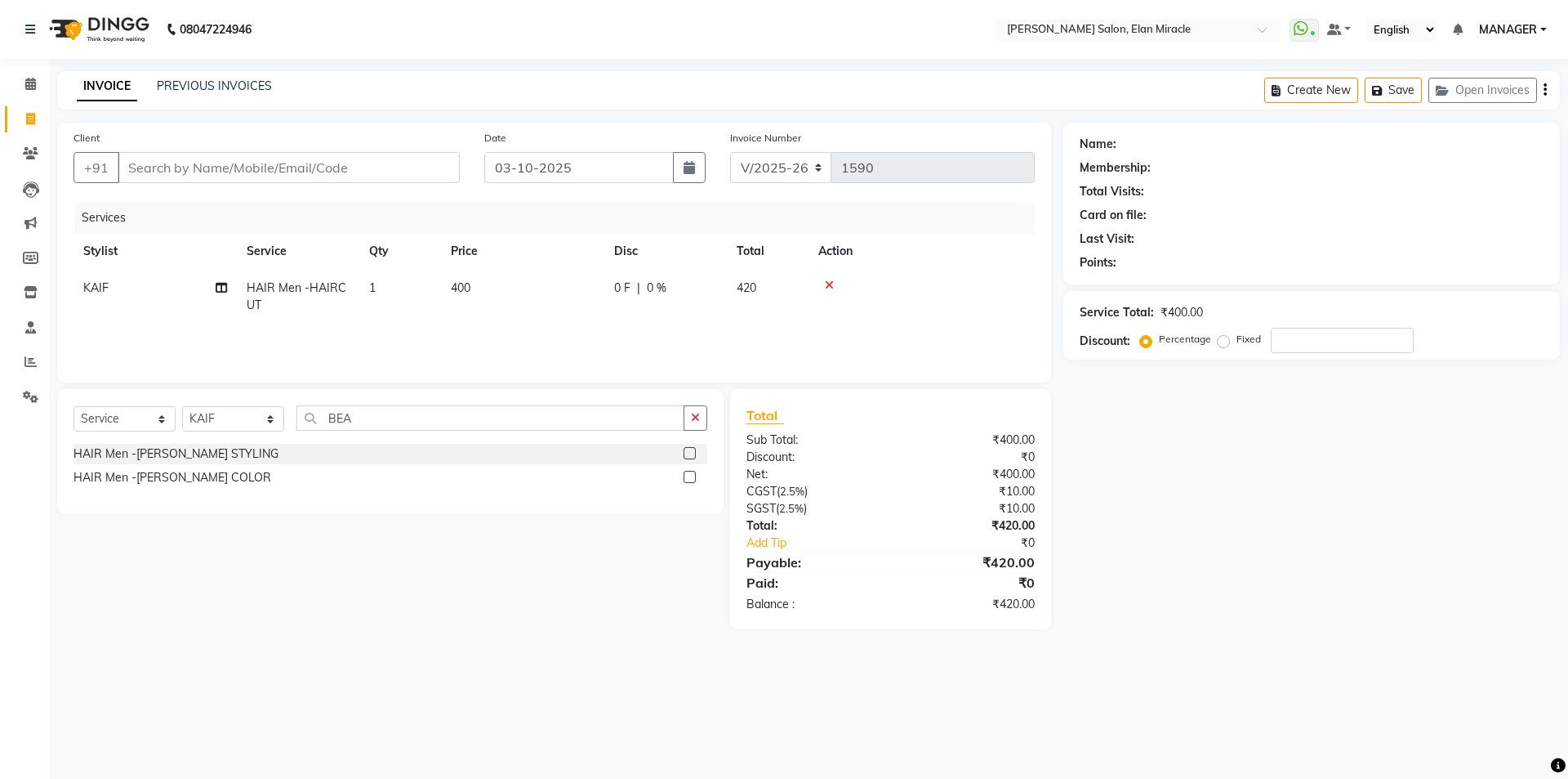
click at [688, 452] on input "checkbox" at bounding box center [688, 453] width 11 height 11
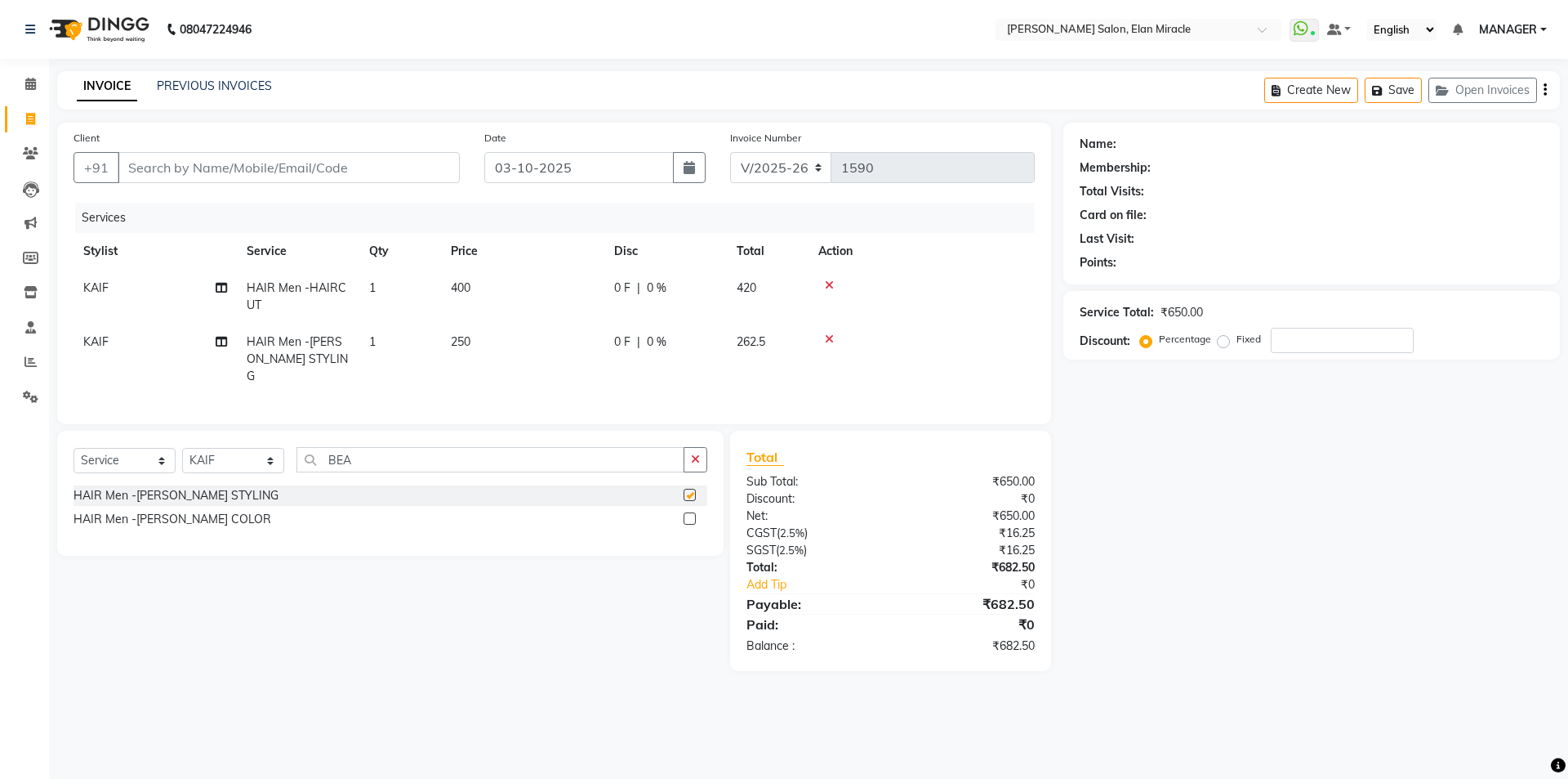
checkbox input "false"
click at [208, 80] on link "PREVIOUS INVOICES" at bounding box center [214, 86] width 115 height 15
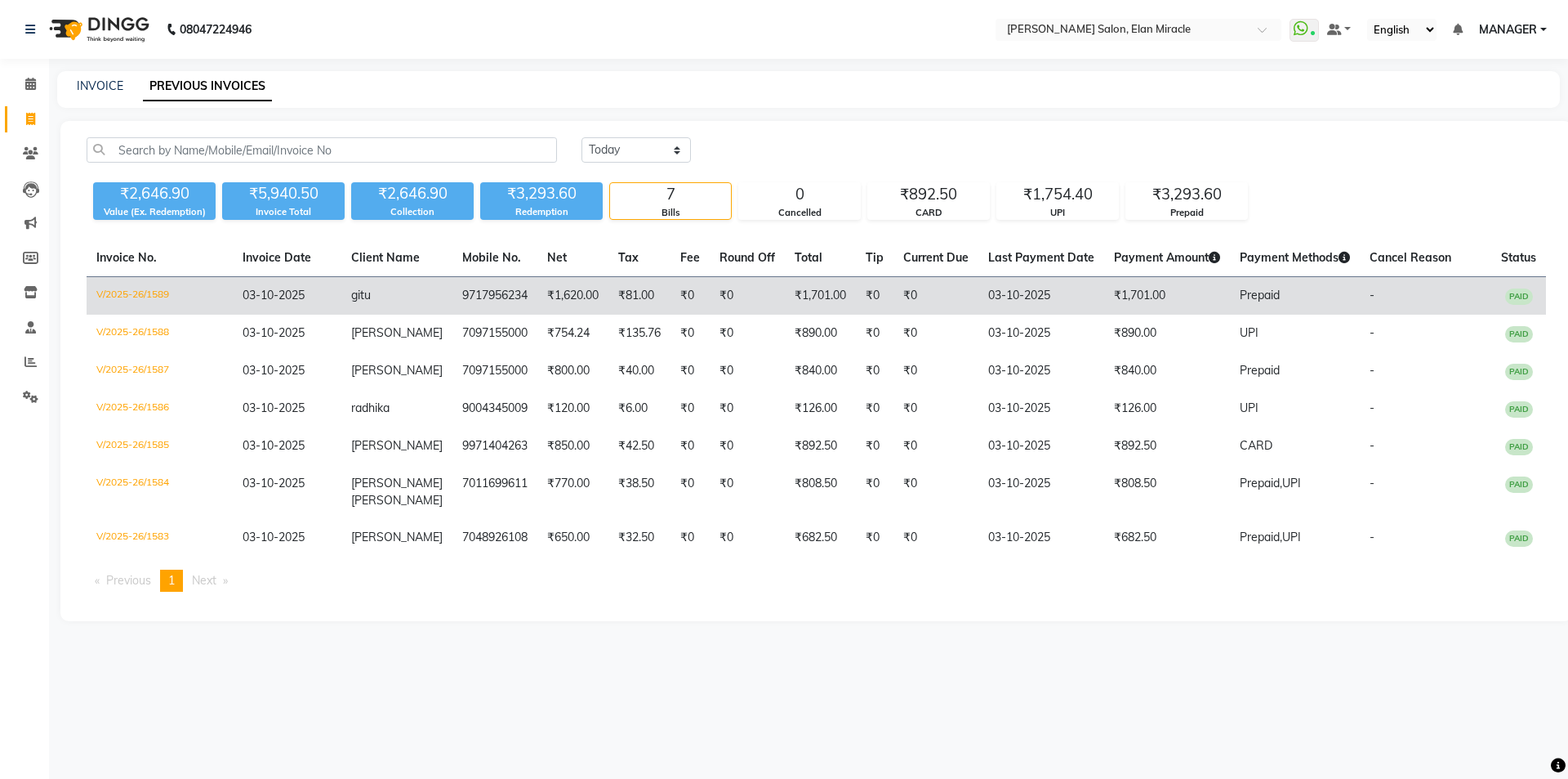
click at [130, 297] on td "V/2025-26/1589" at bounding box center [159, 296] width 146 height 38
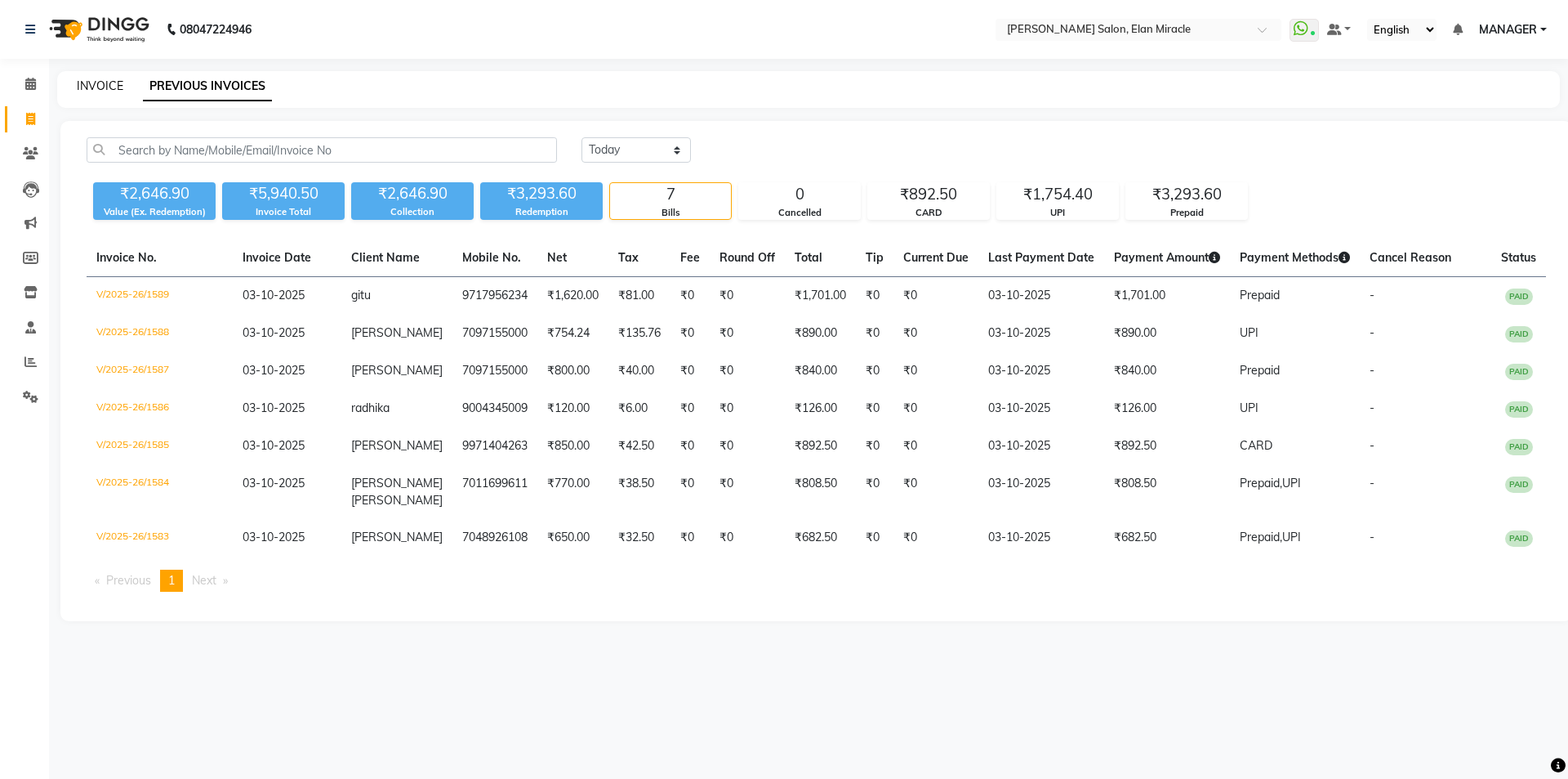
click at [102, 80] on link "INVOICE" at bounding box center [100, 86] width 47 height 15
select select "service"
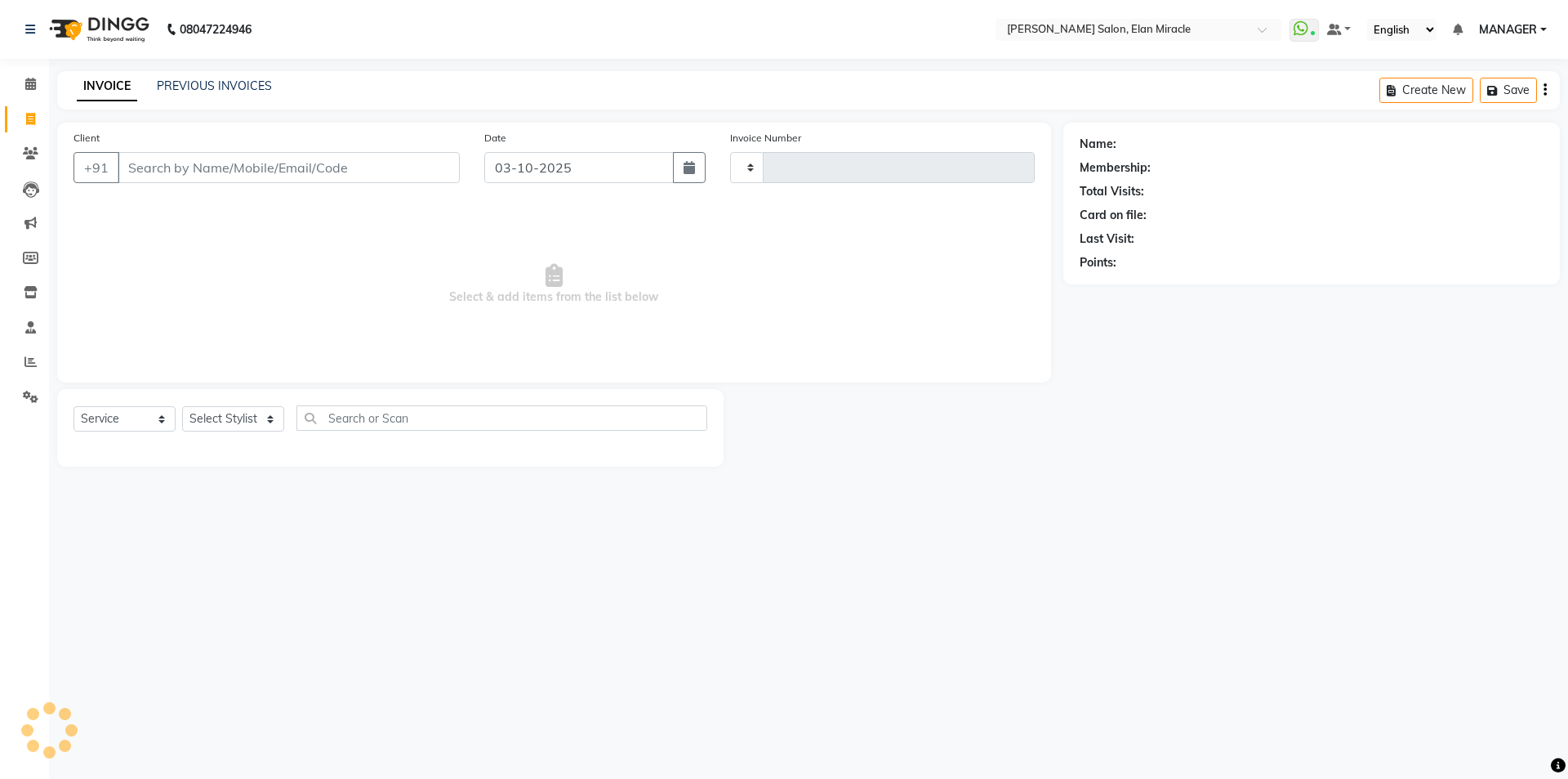
type input "1590"
select select "7738"
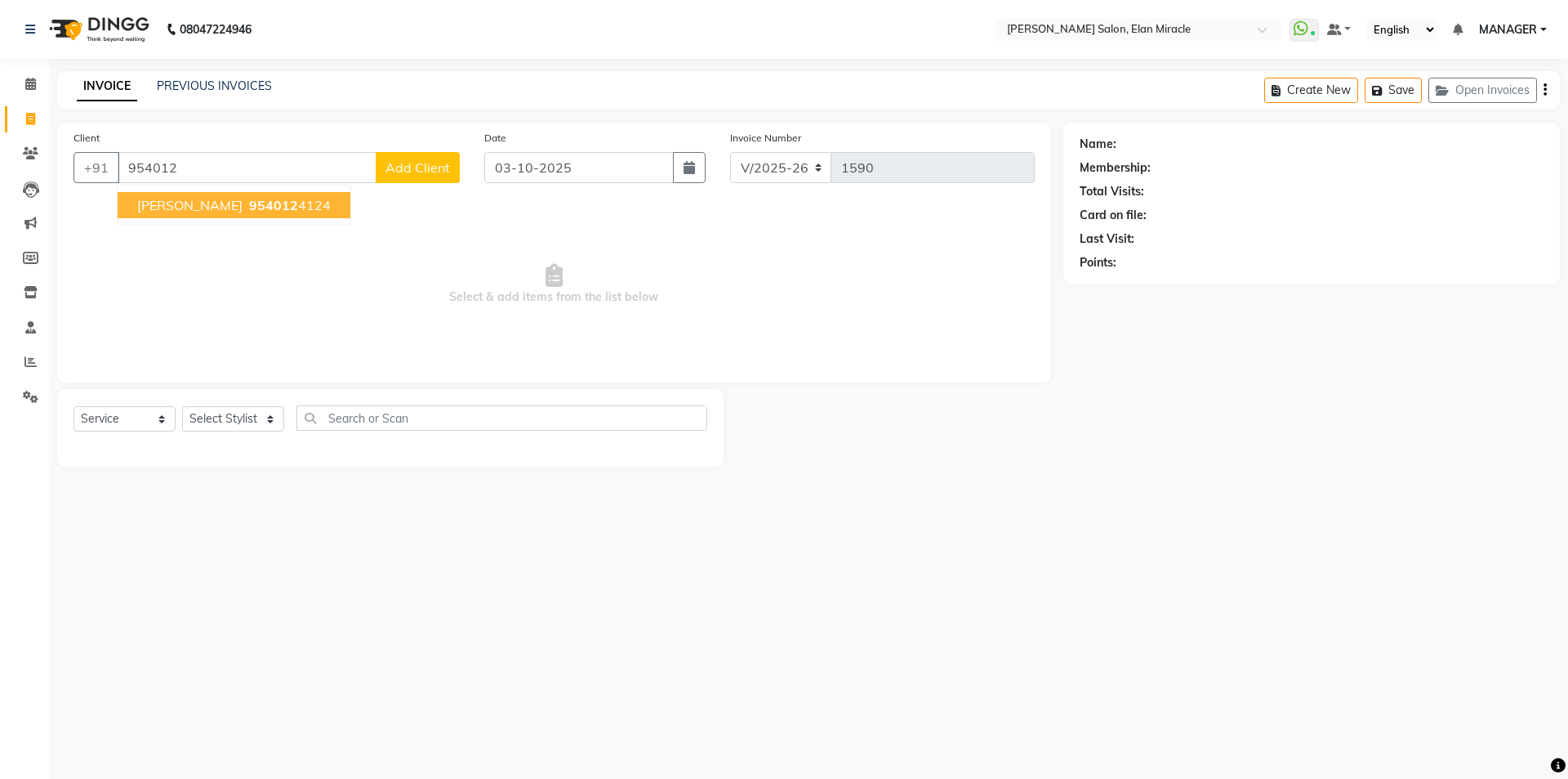
click at [250, 207] on span "954012" at bounding box center [274, 205] width 49 height 17
type input "9540124124"
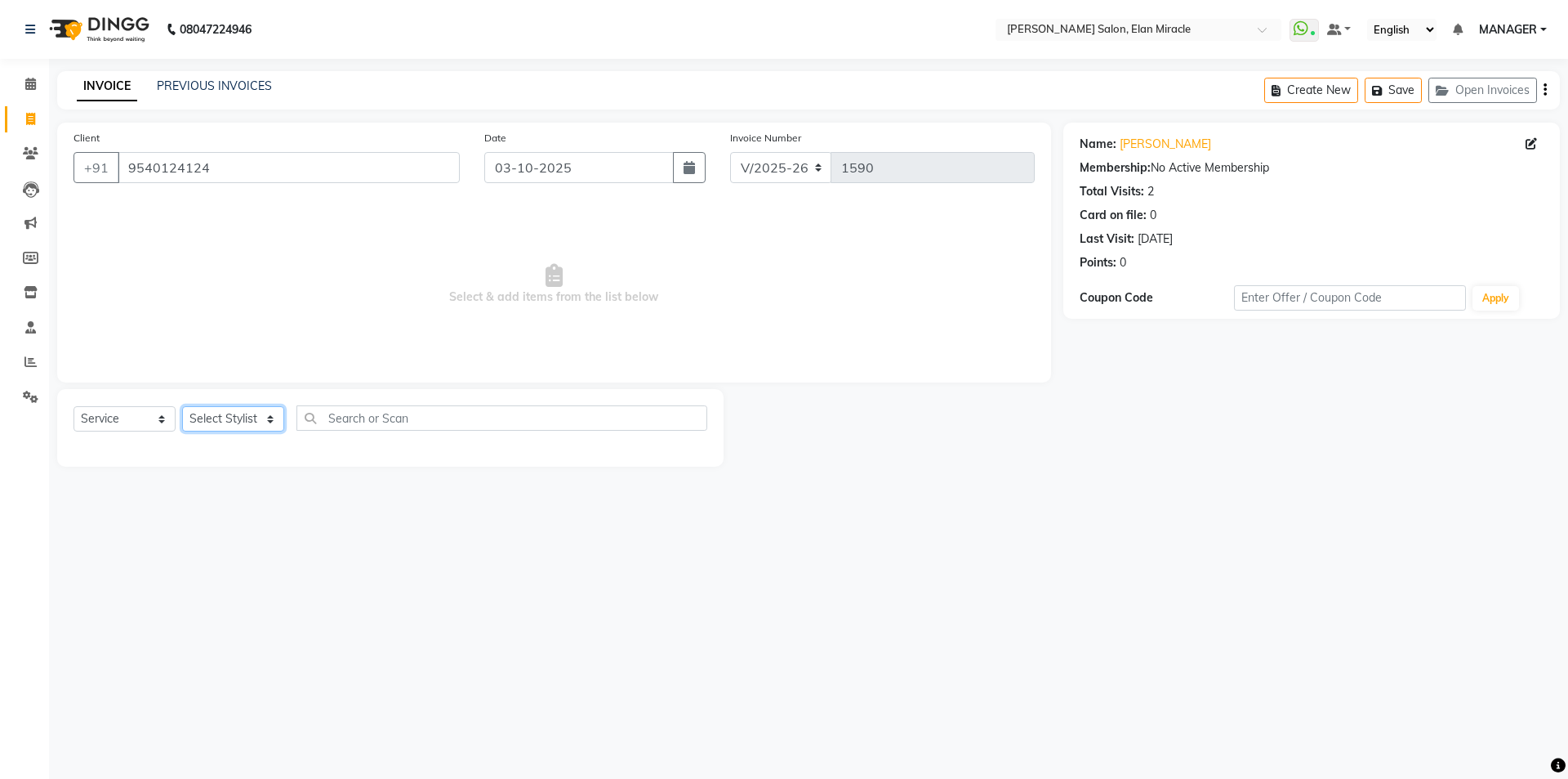
click at [218, 420] on select "Select Stylist [PERSON_NAME] ANKIT KAIF [PERSON_NAME] LUCKY MADHU MANAGER [PERS…" at bounding box center [233, 418] width 102 height 25
select select "81685"
click at [182, 406] on select "Select Stylist [PERSON_NAME] ANKIT KAIF [PERSON_NAME] LUCKY MADHU MANAGER [PERS…" at bounding box center [233, 418] width 102 height 25
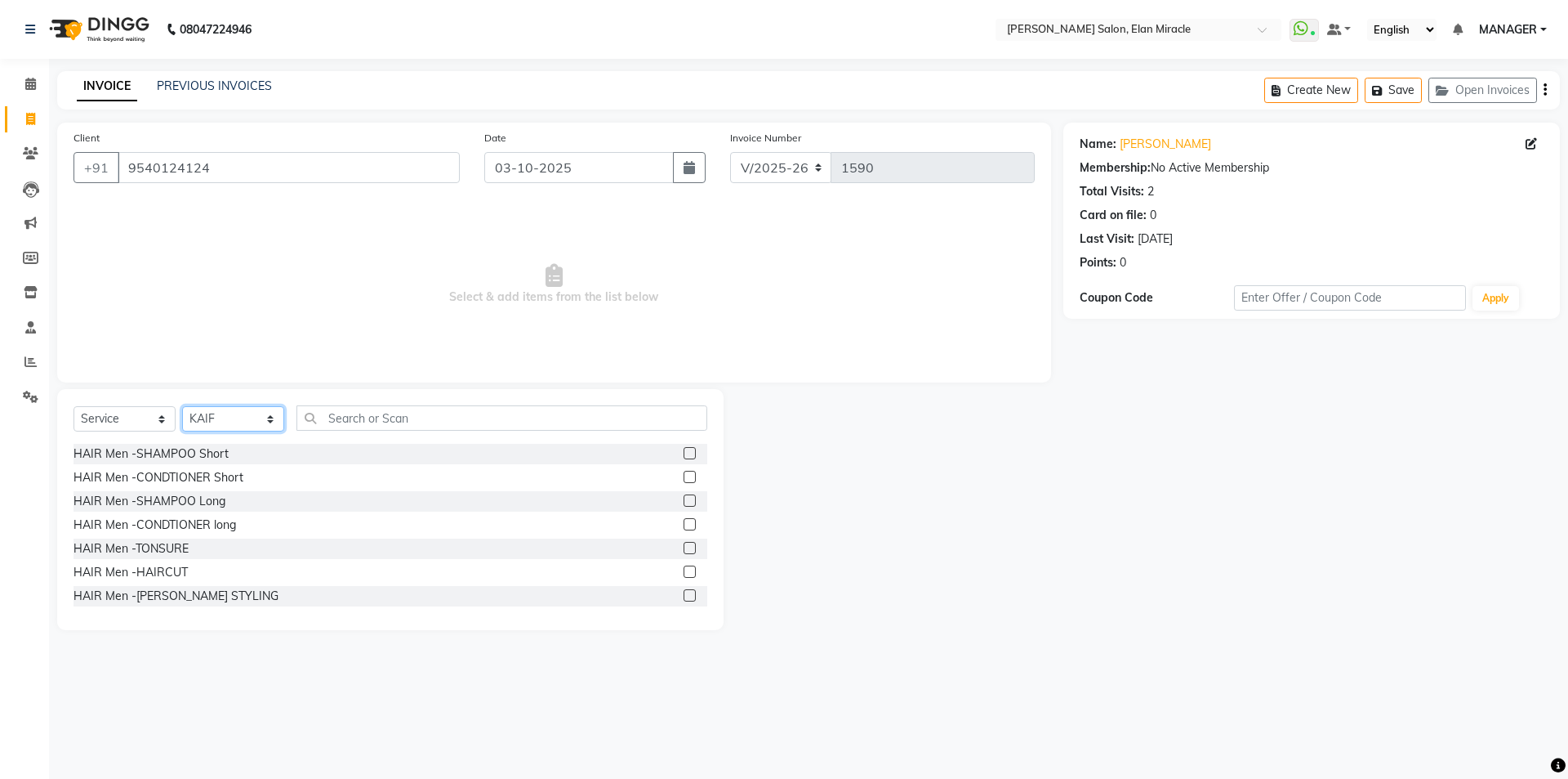
click at [245, 422] on select "Select Stylist [PERSON_NAME] ANKIT KAIF [PERSON_NAME] LUCKY MADHU MANAGER [PERS…" at bounding box center [233, 418] width 102 height 25
click at [182, 406] on select "Select Stylist [PERSON_NAME] ANKIT KAIF [PERSON_NAME] LUCKY MADHU MANAGER [PERS…" at bounding box center [233, 418] width 102 height 25
click at [408, 422] on input "text" at bounding box center [502, 417] width 411 height 25
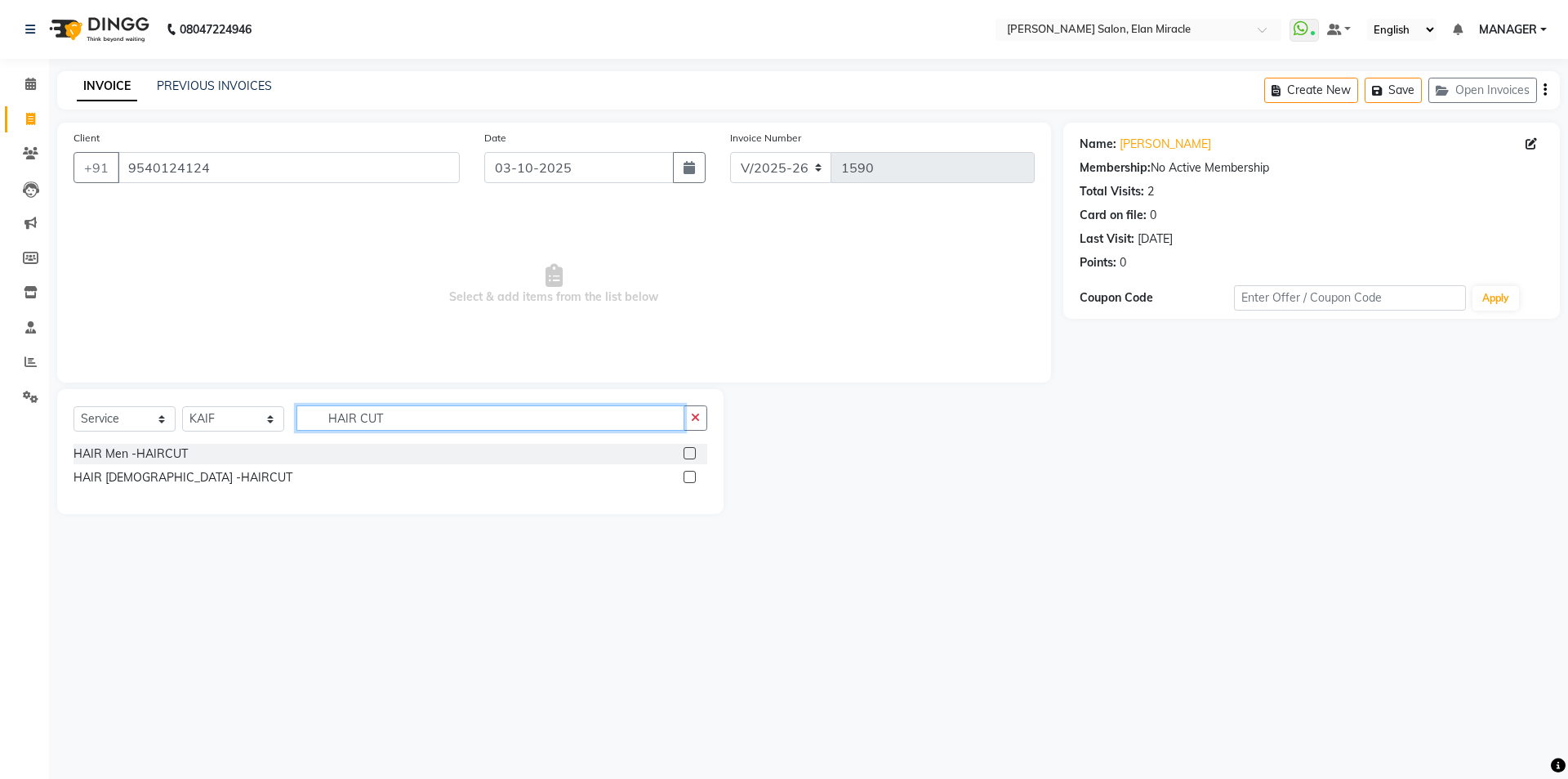
type input "HAIR CUT"
click at [694, 453] on label at bounding box center [689, 453] width 13 height 13
click at [694, 453] on input "checkbox" at bounding box center [688, 453] width 11 height 11
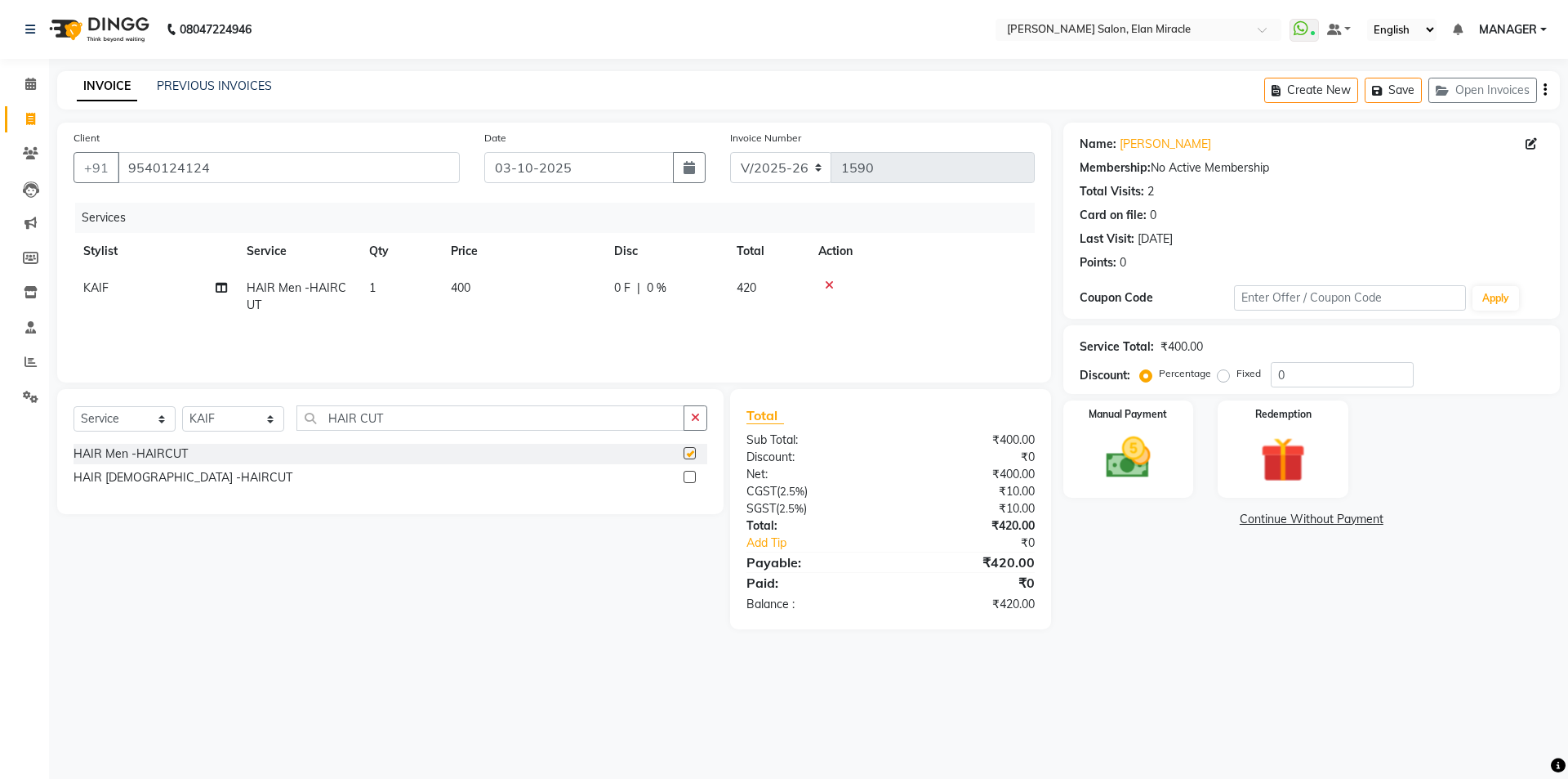
checkbox input "false"
drag, startPoint x: 457, startPoint y: 414, endPoint x: 219, endPoint y: 405, distance: 238.2
click at [219, 407] on div "Select Service Product Membership Package Voucher Prepaid Gift Card Select Styl…" at bounding box center [391, 424] width 634 height 38
type input "BEA"
click at [691, 453] on label at bounding box center [689, 453] width 13 height 13
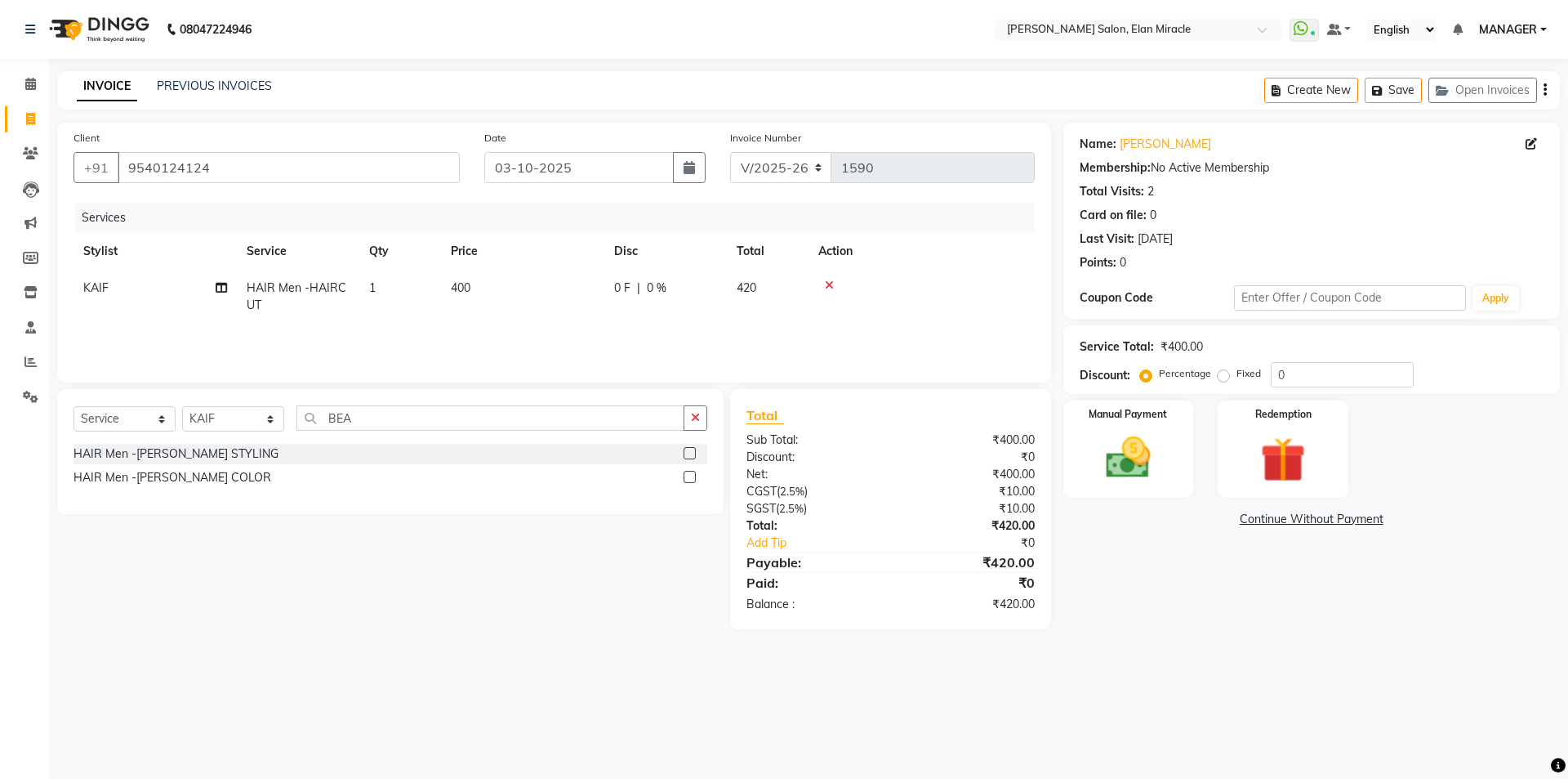
click at [691, 453] on input "checkbox" at bounding box center [688, 453] width 11 height 11
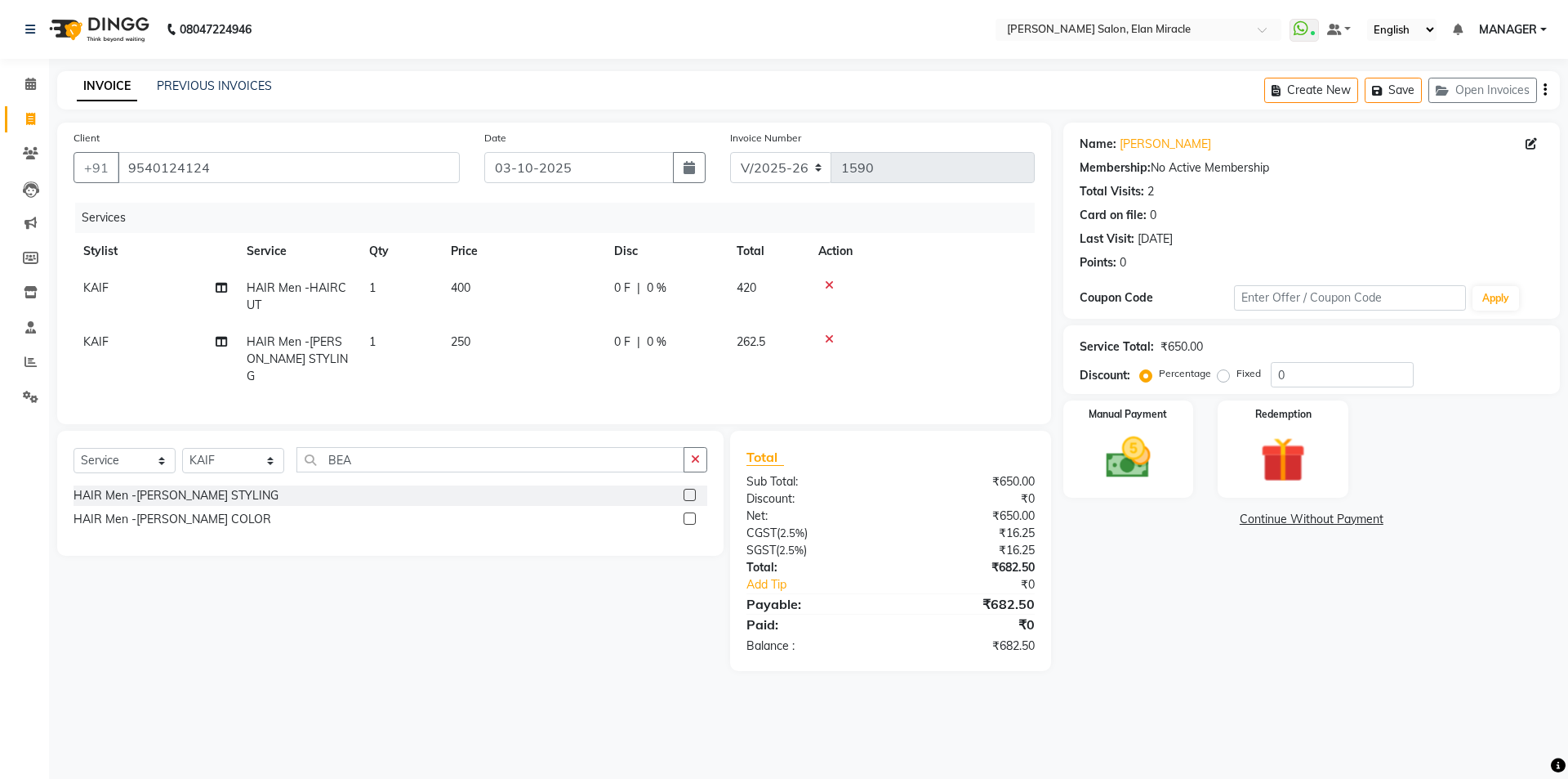
click at [688, 490] on label at bounding box center [689, 494] width 13 height 13
click at [688, 490] on input "checkbox" at bounding box center [688, 495] width 11 height 11
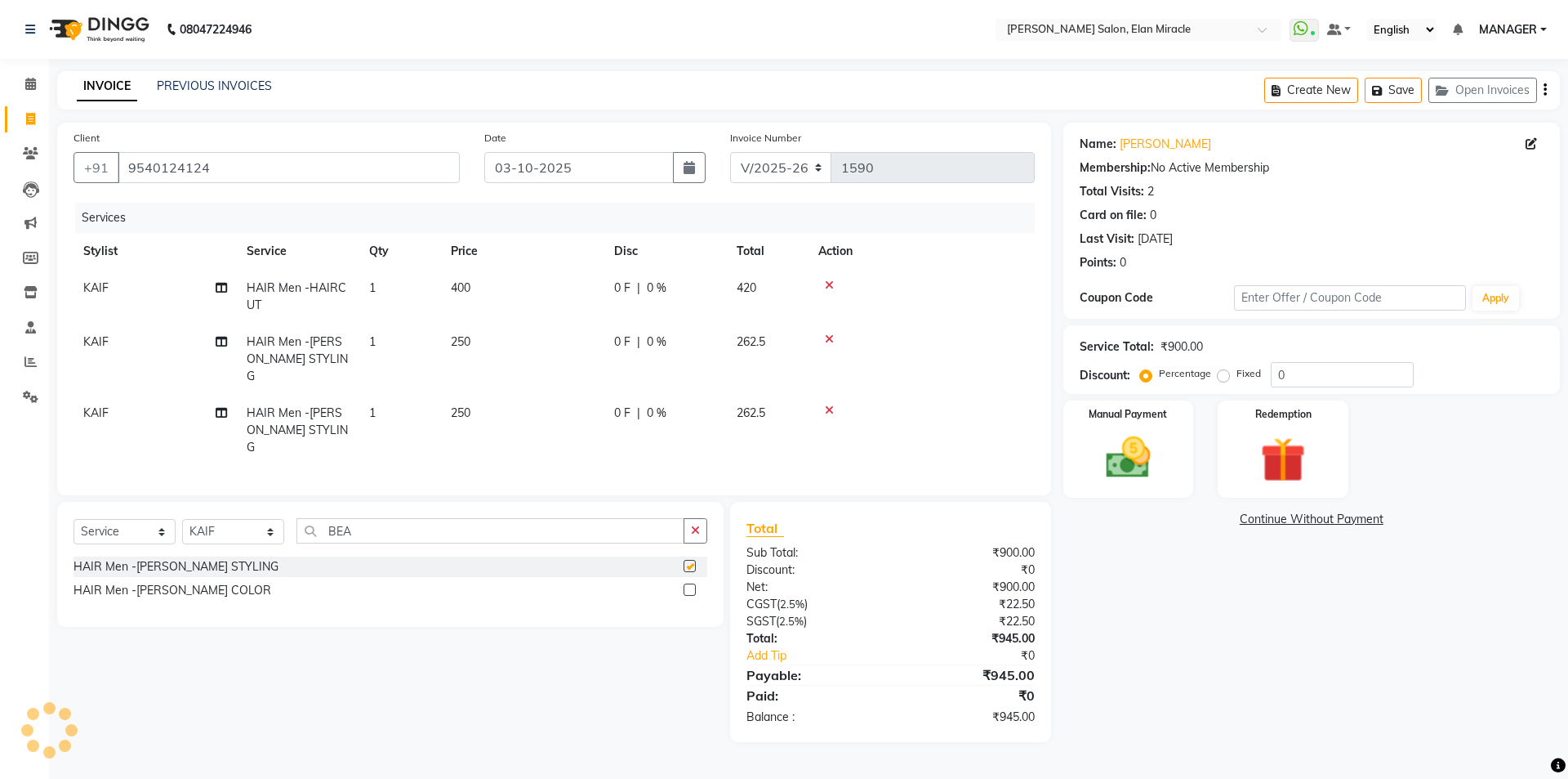
checkbox input "false"
click at [829, 404] on icon at bounding box center [829, 410] width 9 height 12
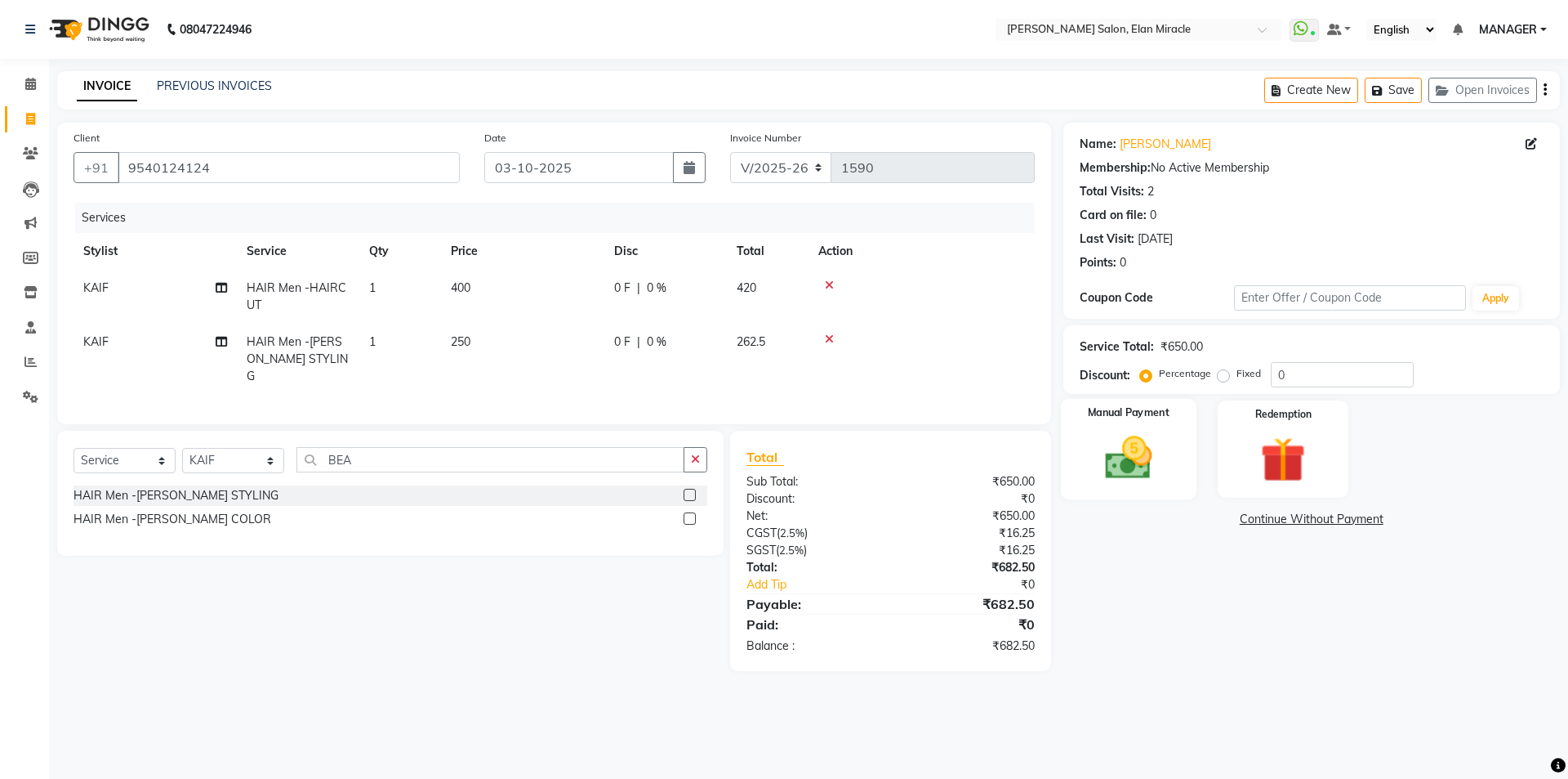
click at [1117, 446] on img at bounding box center [1128, 458] width 76 height 54
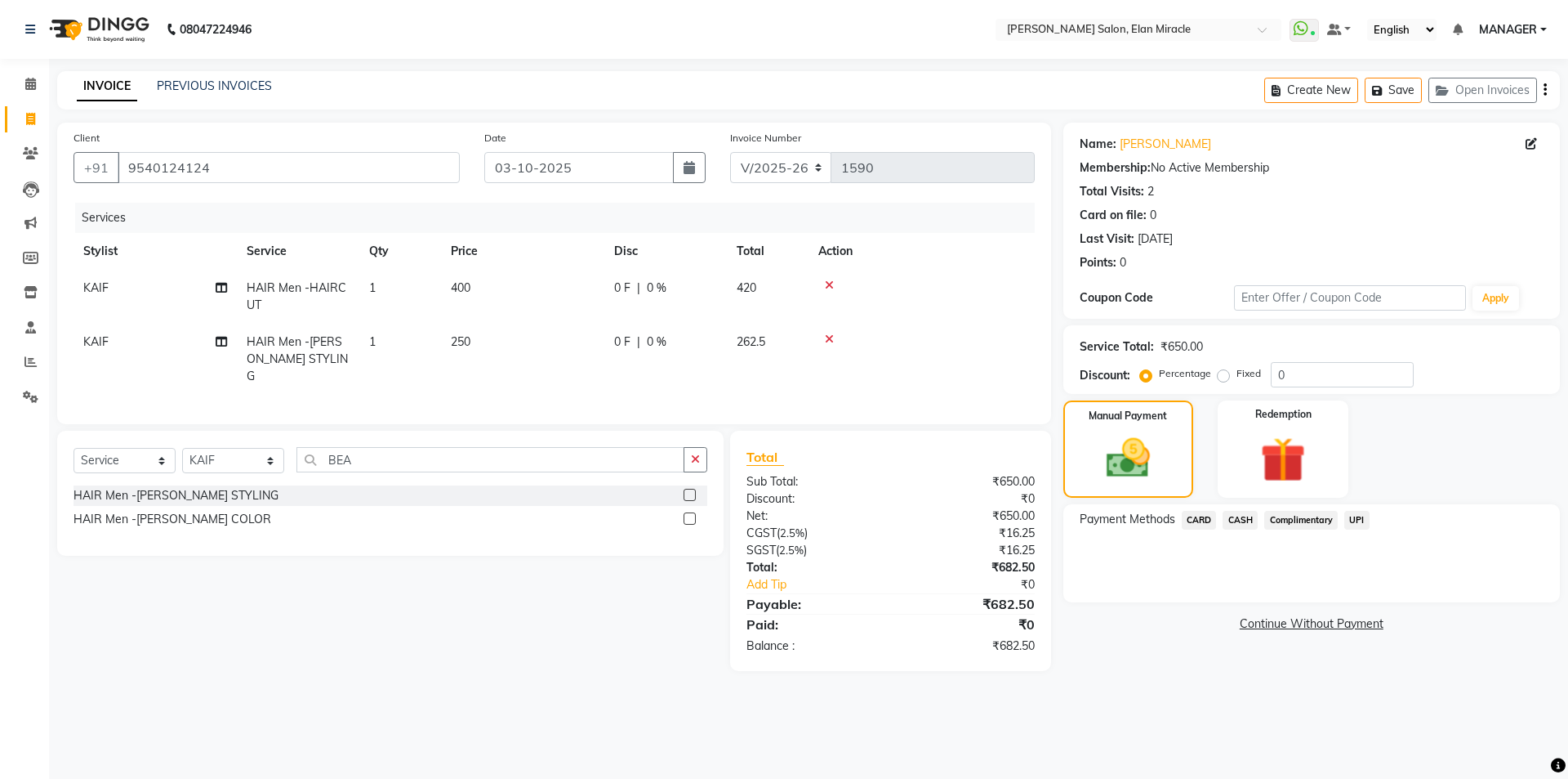
click at [1354, 518] on span "UPI" at bounding box center [1357, 520] width 25 height 19
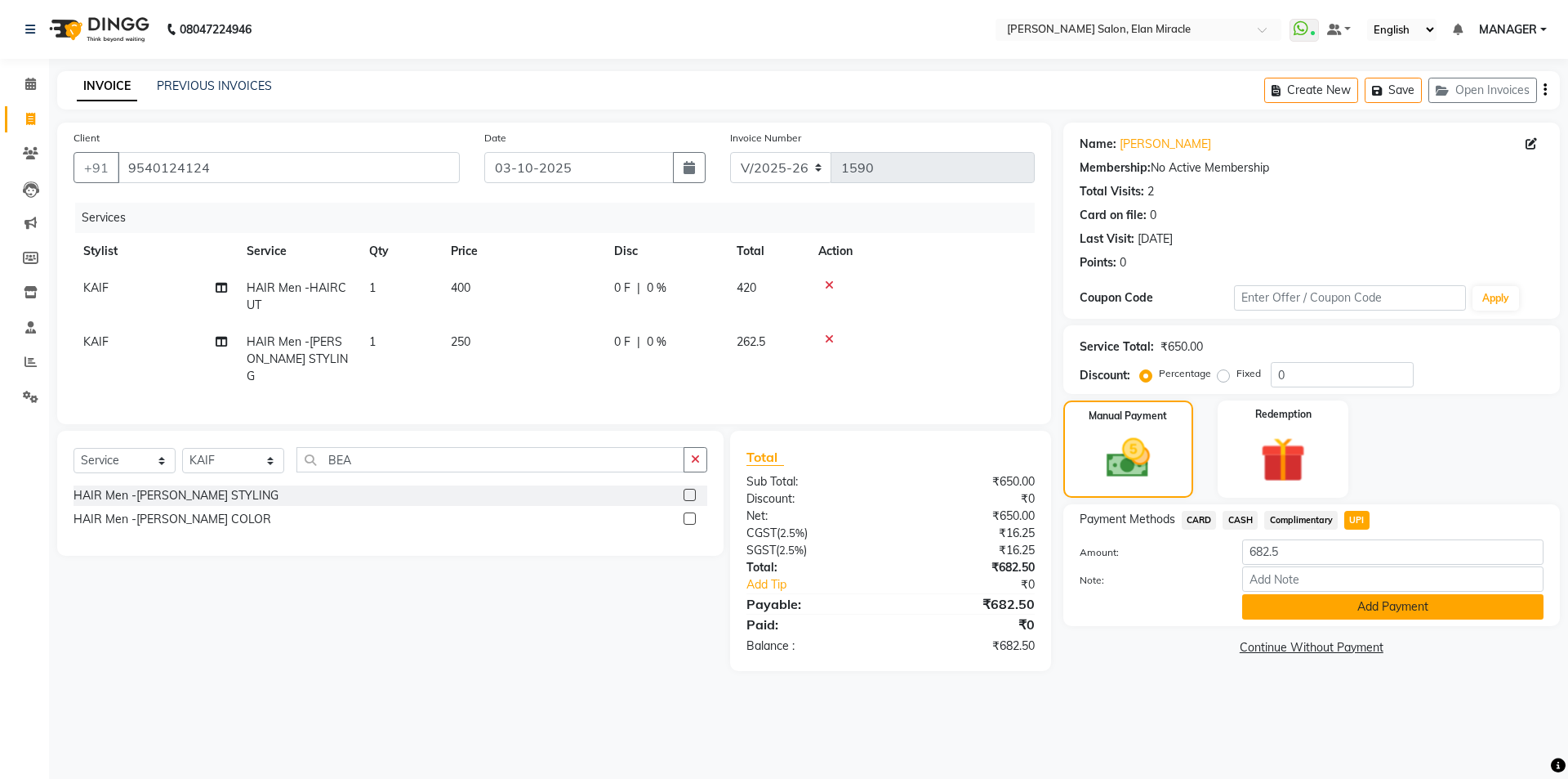
click at [1366, 618] on button "Add Payment" at bounding box center [1393, 607] width 301 height 25
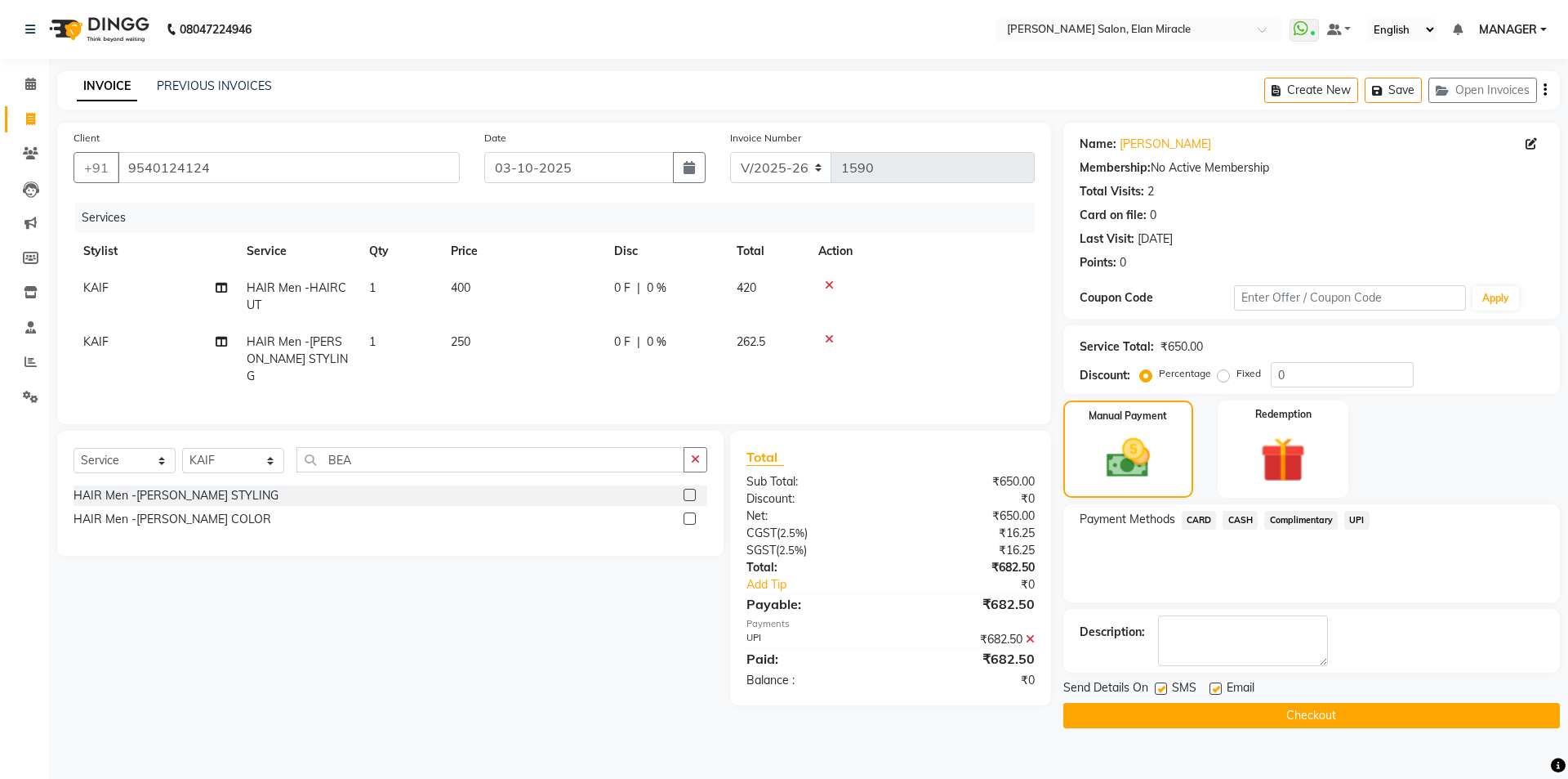
click at [1330, 715] on button "Checkout" at bounding box center [1311, 716] width 497 height 25
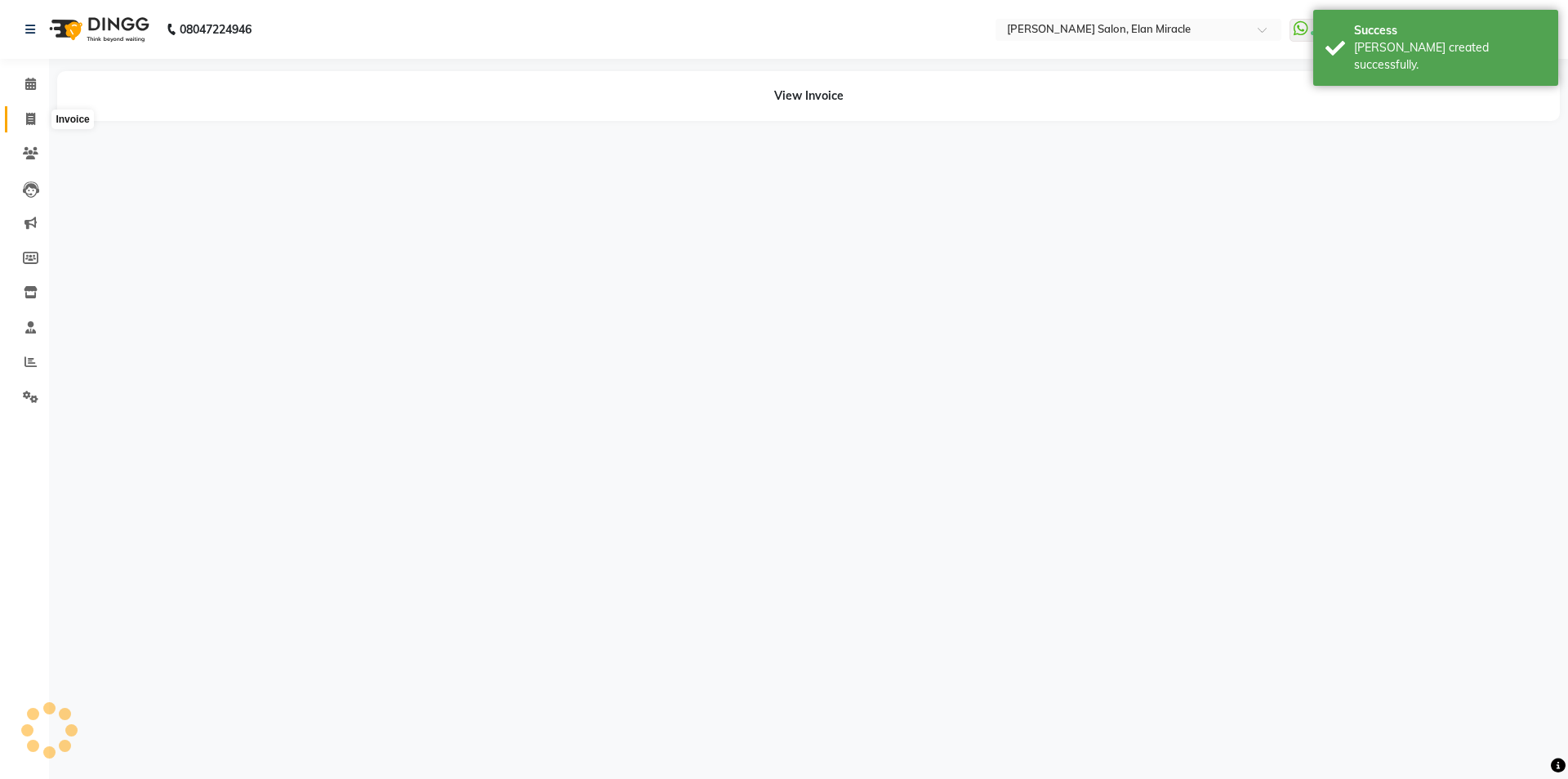
click at [28, 123] on icon at bounding box center [30, 119] width 9 height 13
select select "7738"
select select "service"
